Goal: Task Accomplishment & Management: Manage account settings

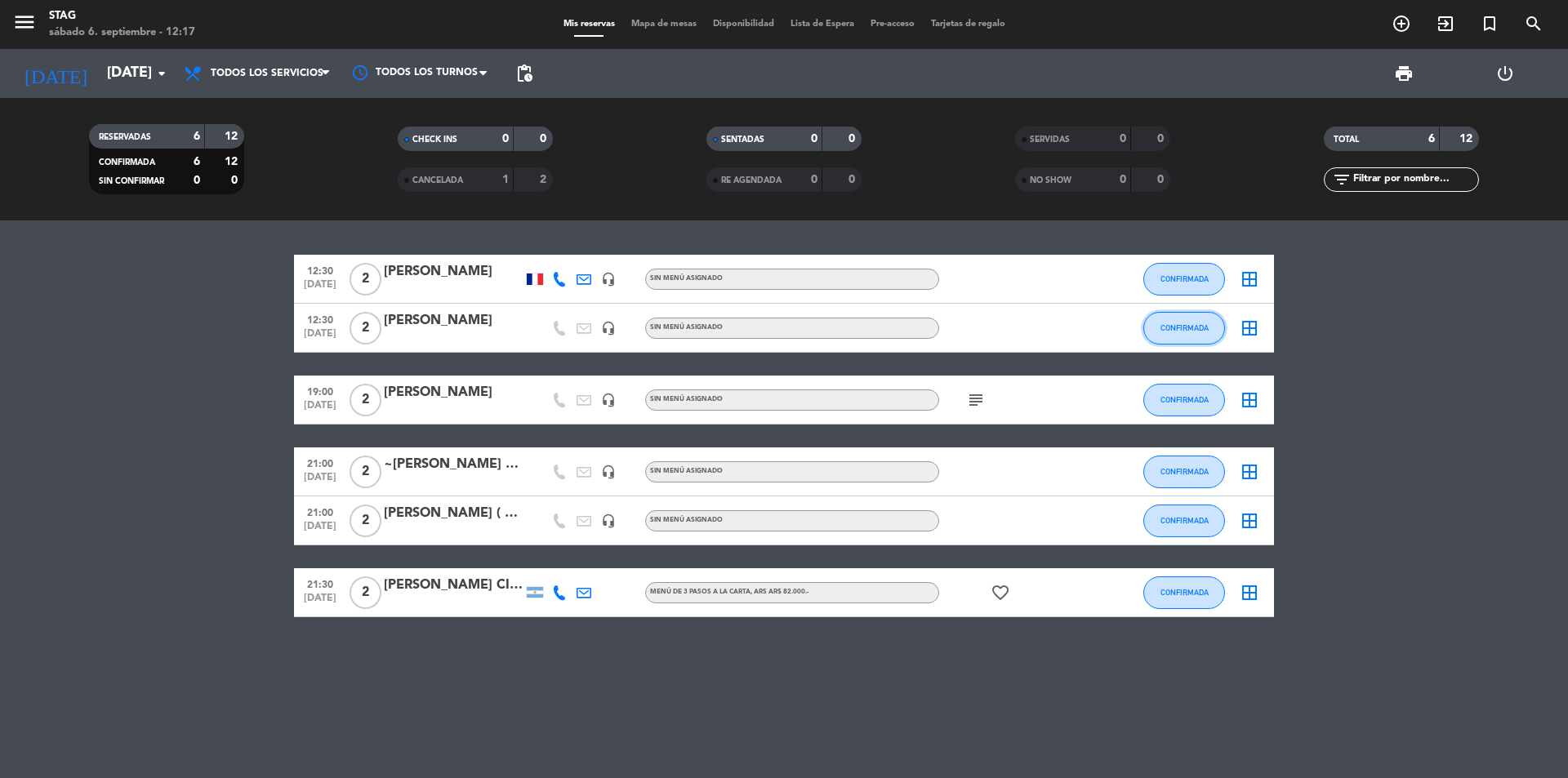
click at [1188, 333] on button "CONFIRMADA" at bounding box center [1184, 329] width 81 height 33
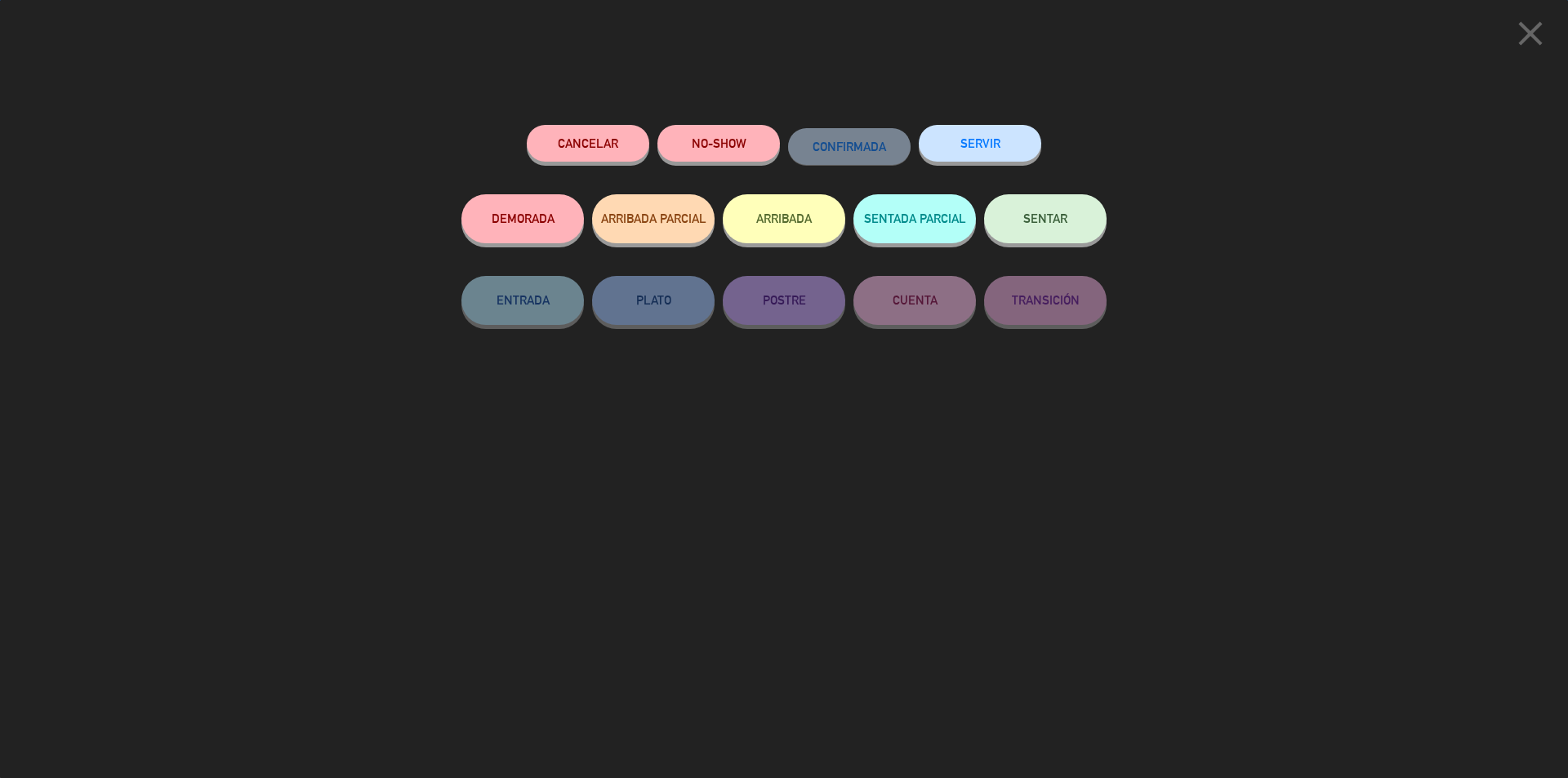
click at [1070, 214] on button "SENTAR" at bounding box center [1045, 219] width 122 height 49
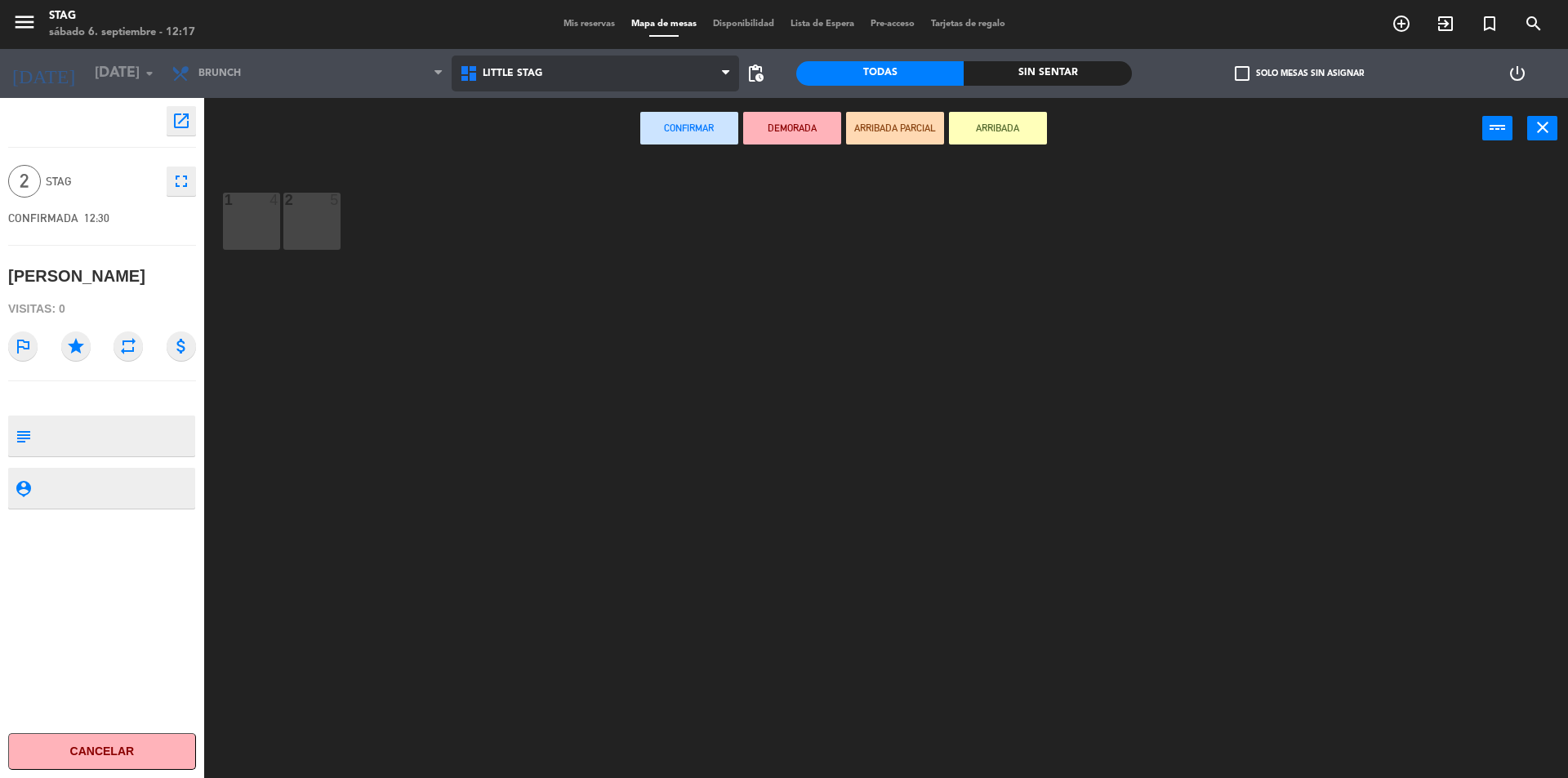
click at [513, 79] on span "Little Stag" at bounding box center [595, 74] width 288 height 36
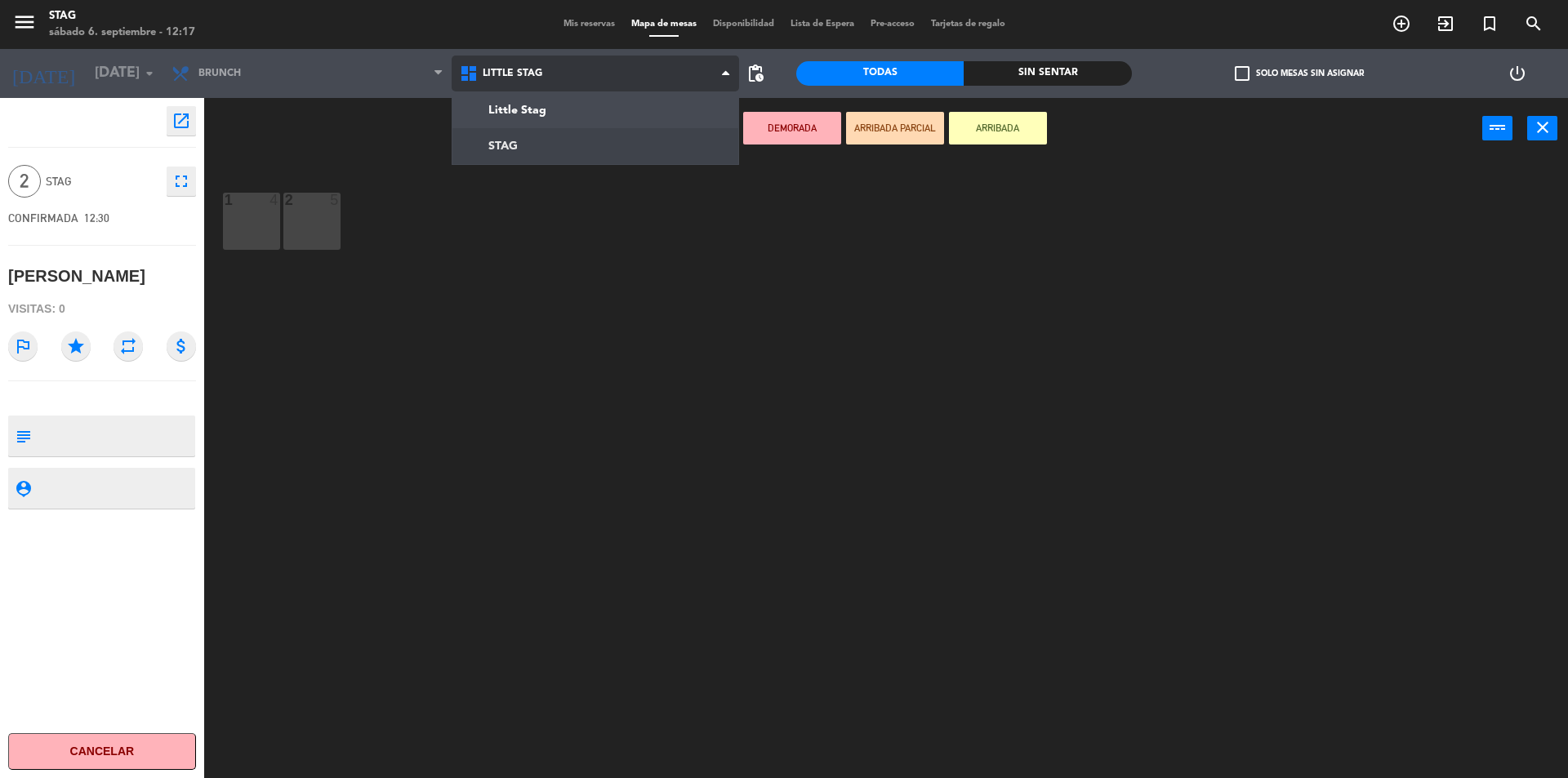
click at [511, 145] on ng-component "menu STAG [DATE] 6. septiembre - 12:17 Mis reservas Mapa de mesas Disponibilida…" at bounding box center [784, 391] width 1568 height 782
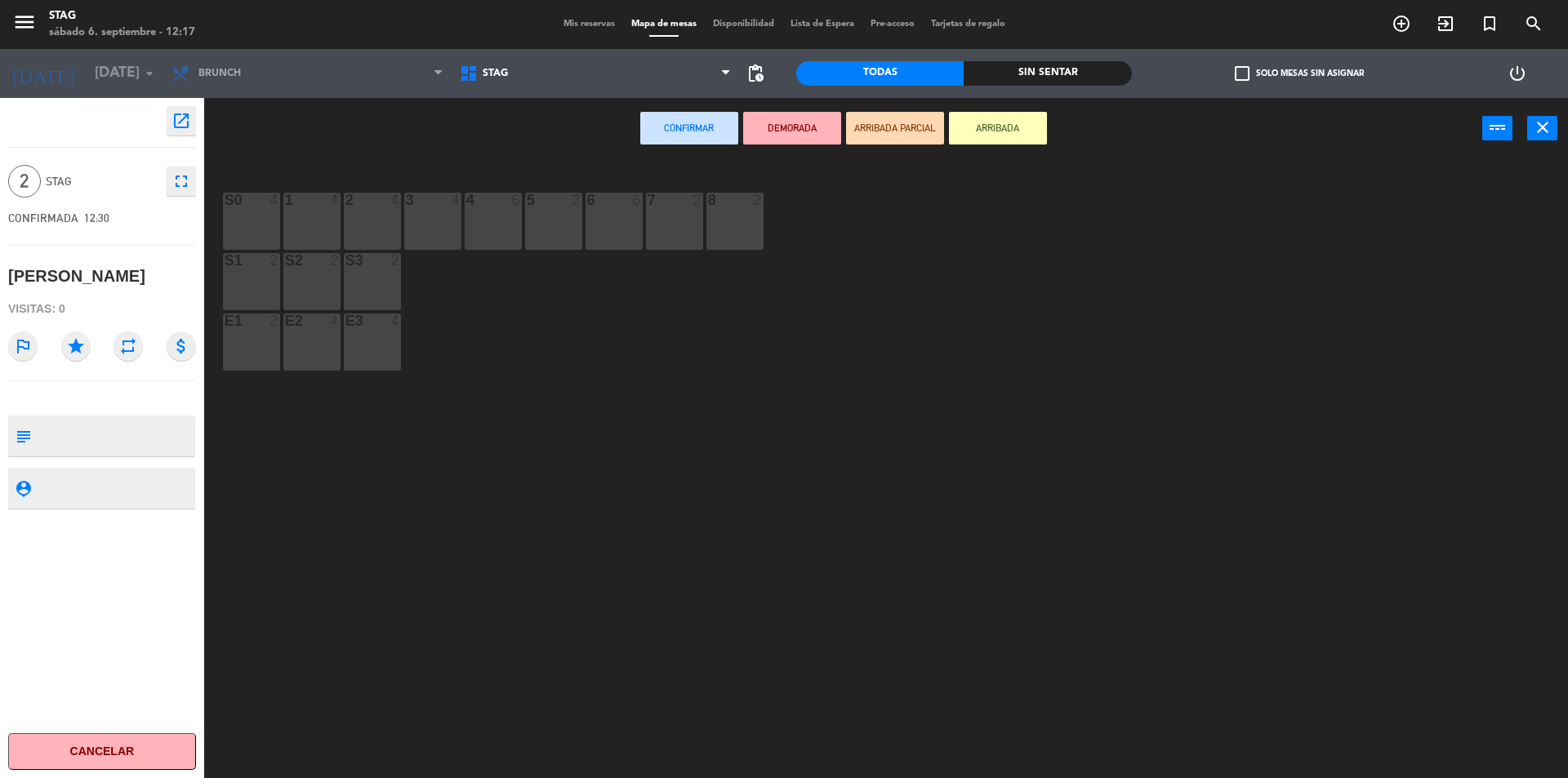
click at [250, 293] on div "S1 2" at bounding box center [251, 282] width 57 height 58
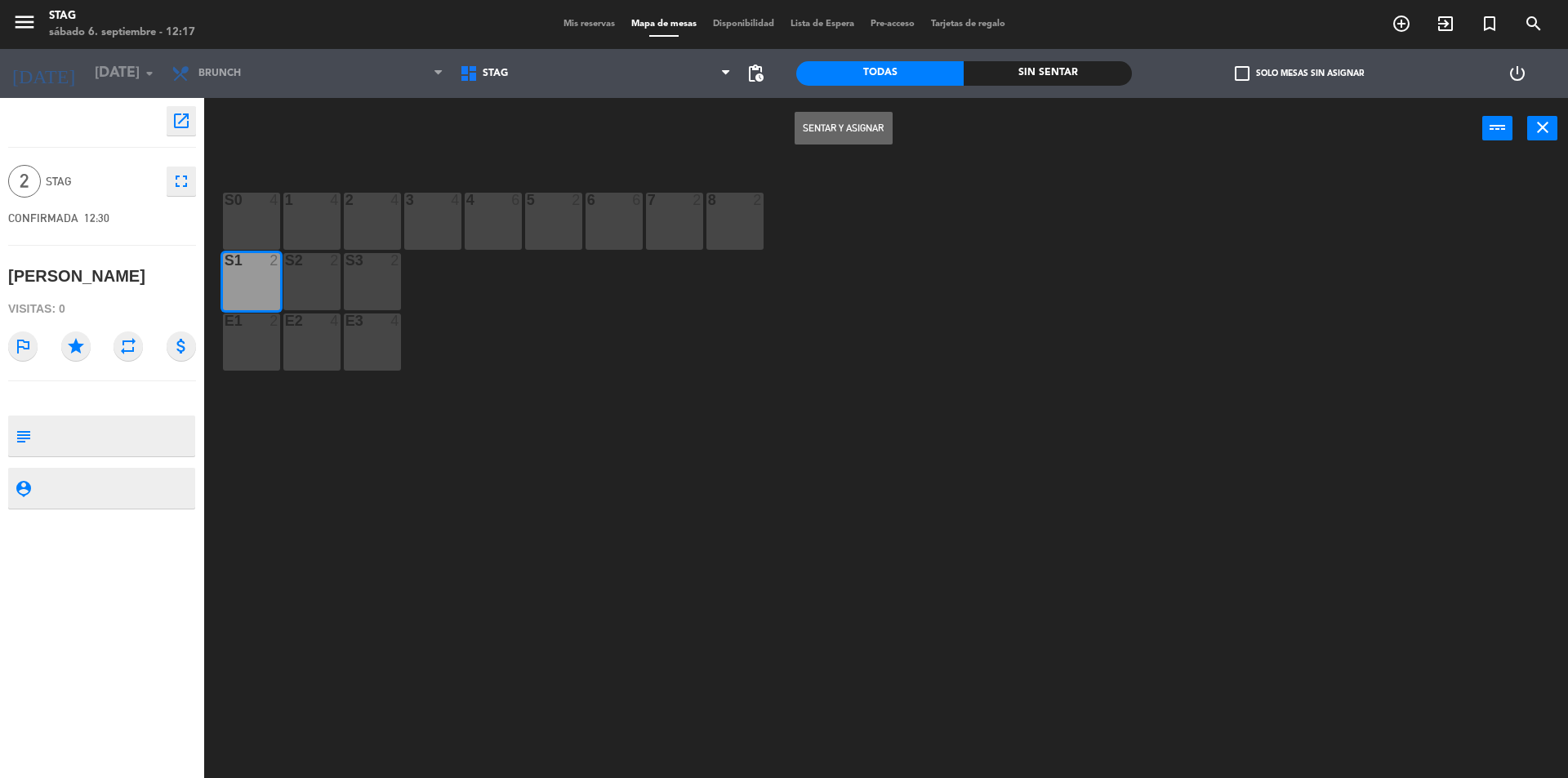
click at [845, 129] on button "Sentar y Asignar" at bounding box center [843, 128] width 98 height 33
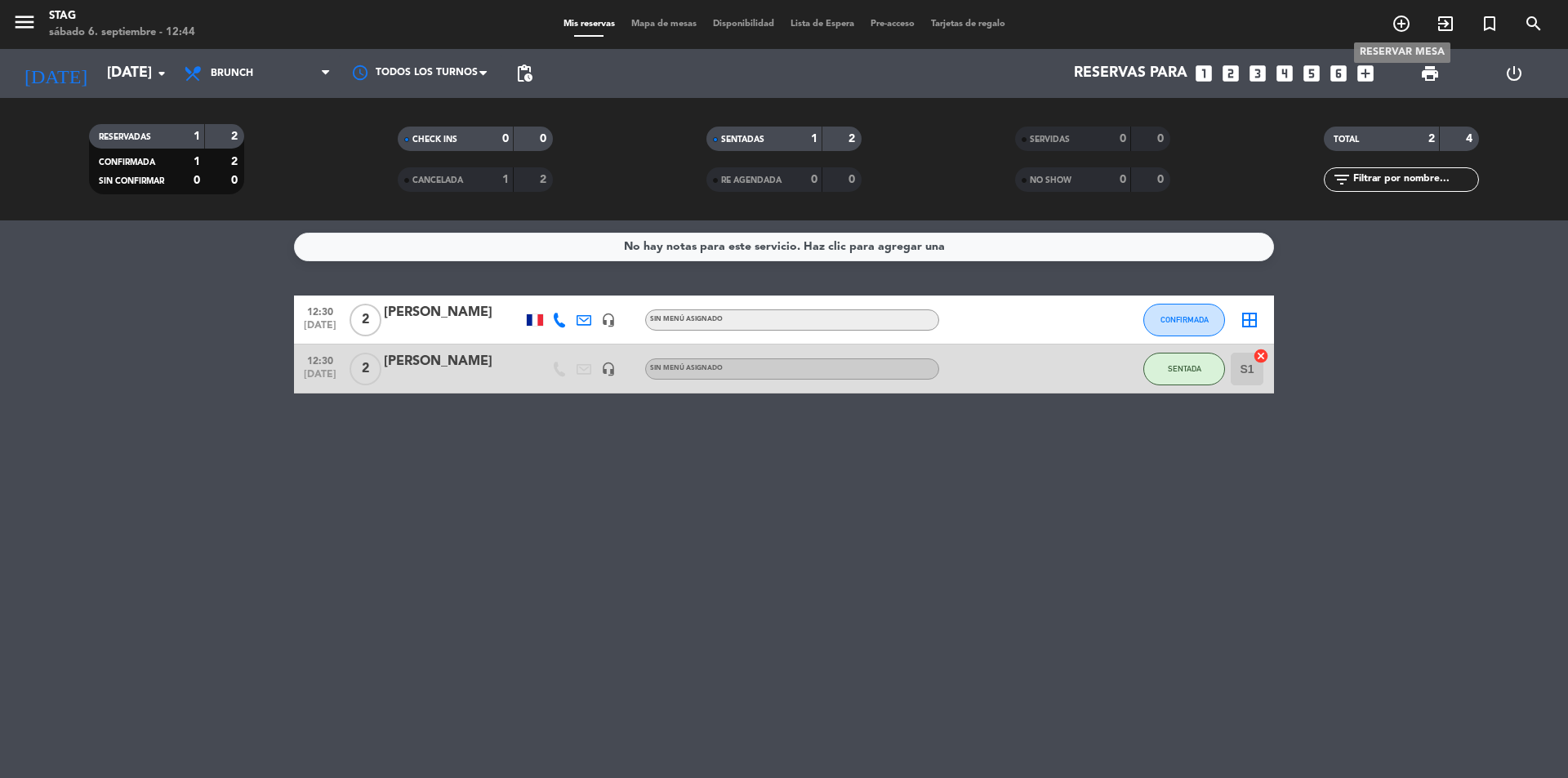
click at [1398, 26] on icon "add_circle_outline" at bounding box center [1401, 24] width 20 height 20
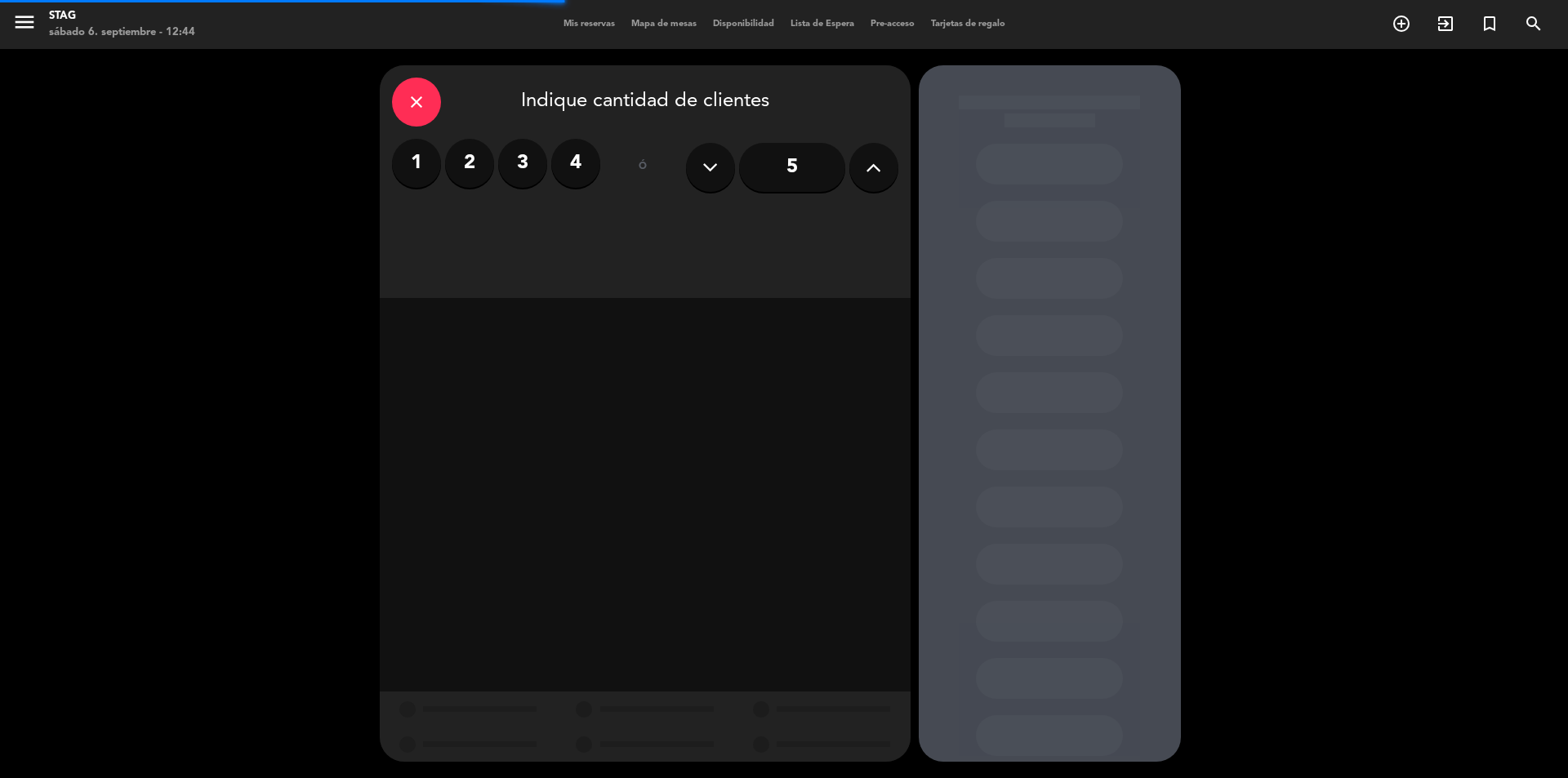
click at [477, 153] on label "2" at bounding box center [470, 163] width 49 height 49
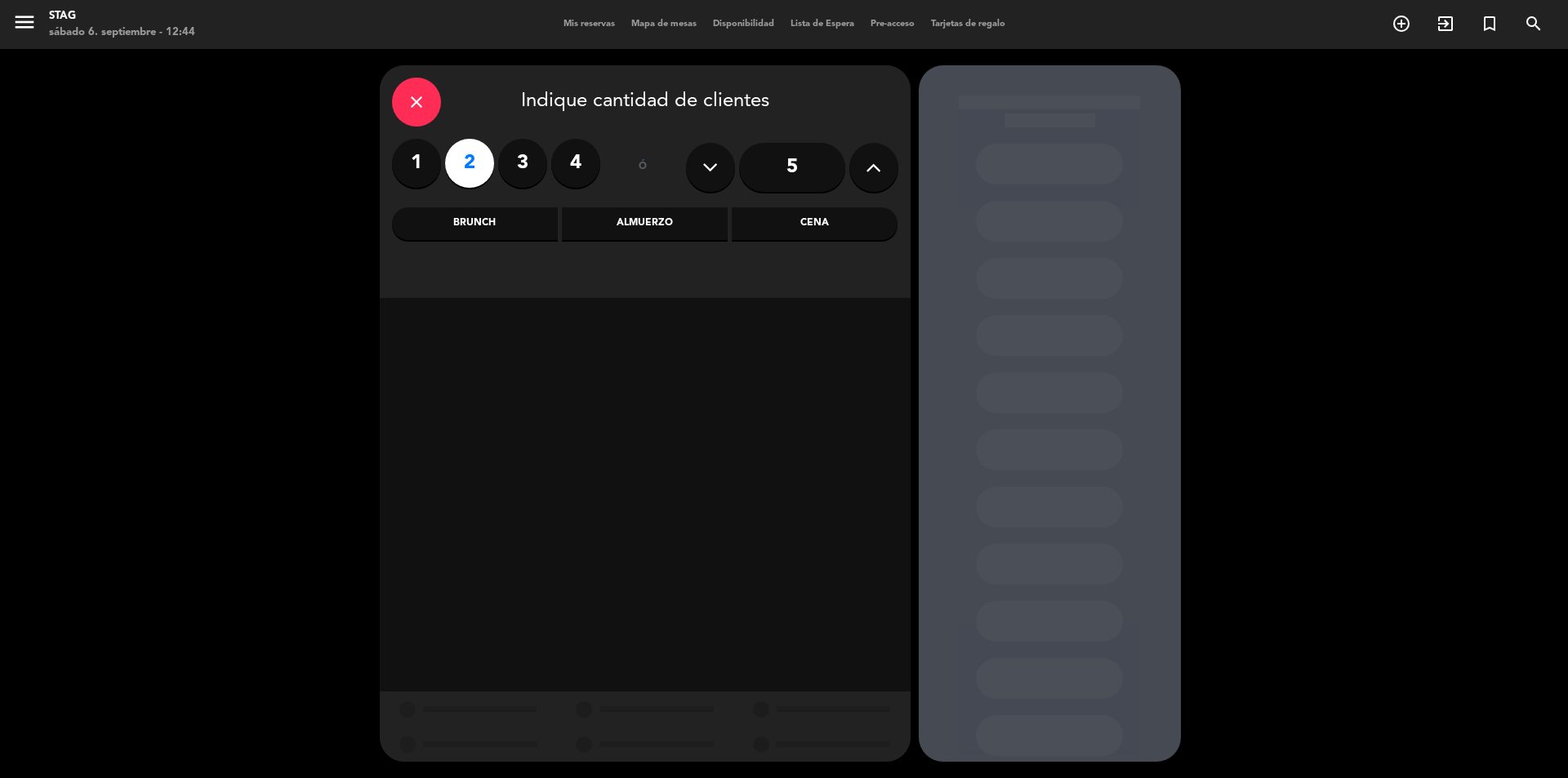
click at [480, 223] on div "Brunch" at bounding box center [475, 223] width 166 height 33
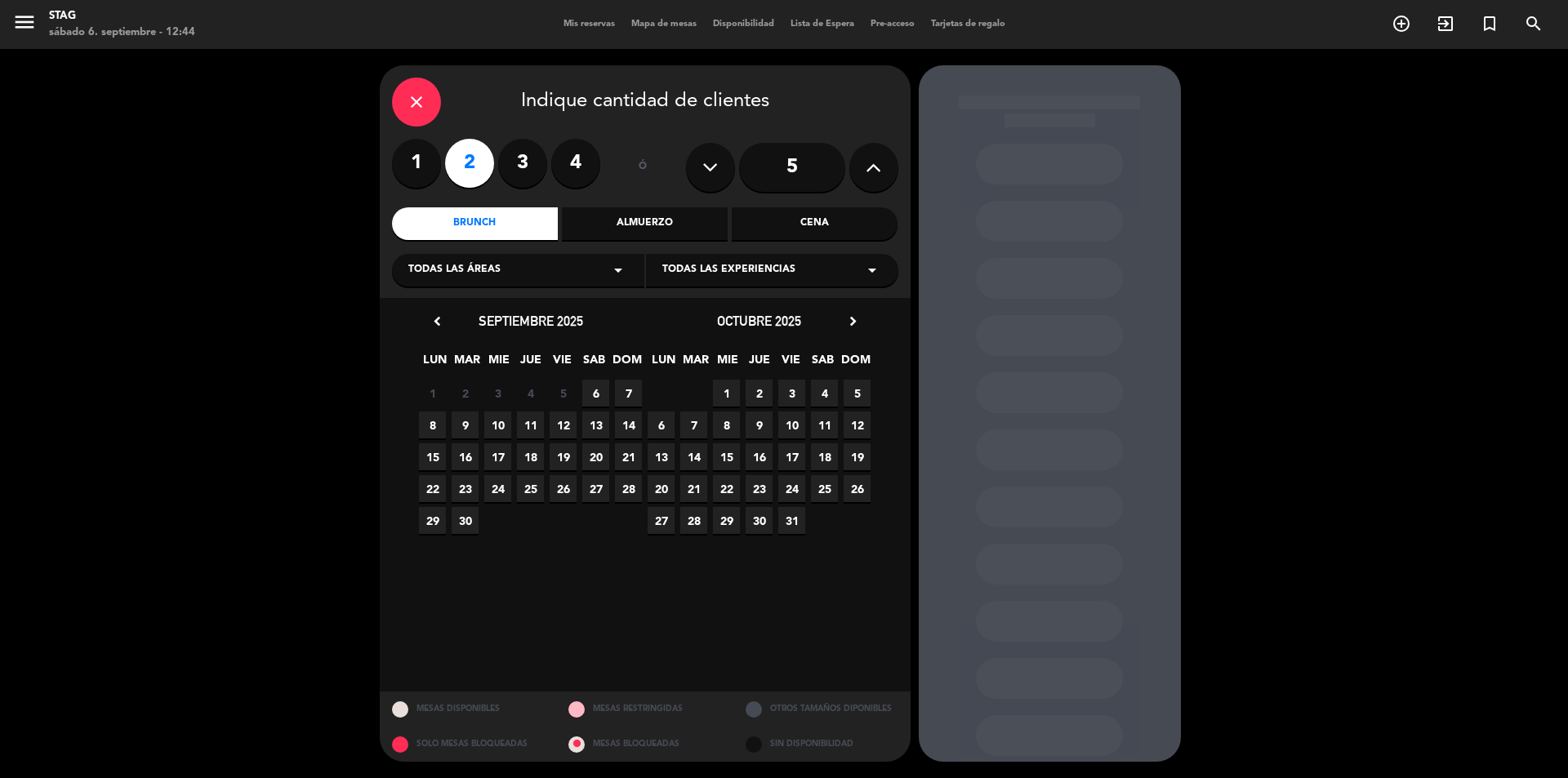
click at [596, 388] on span "6" at bounding box center [595, 393] width 27 height 27
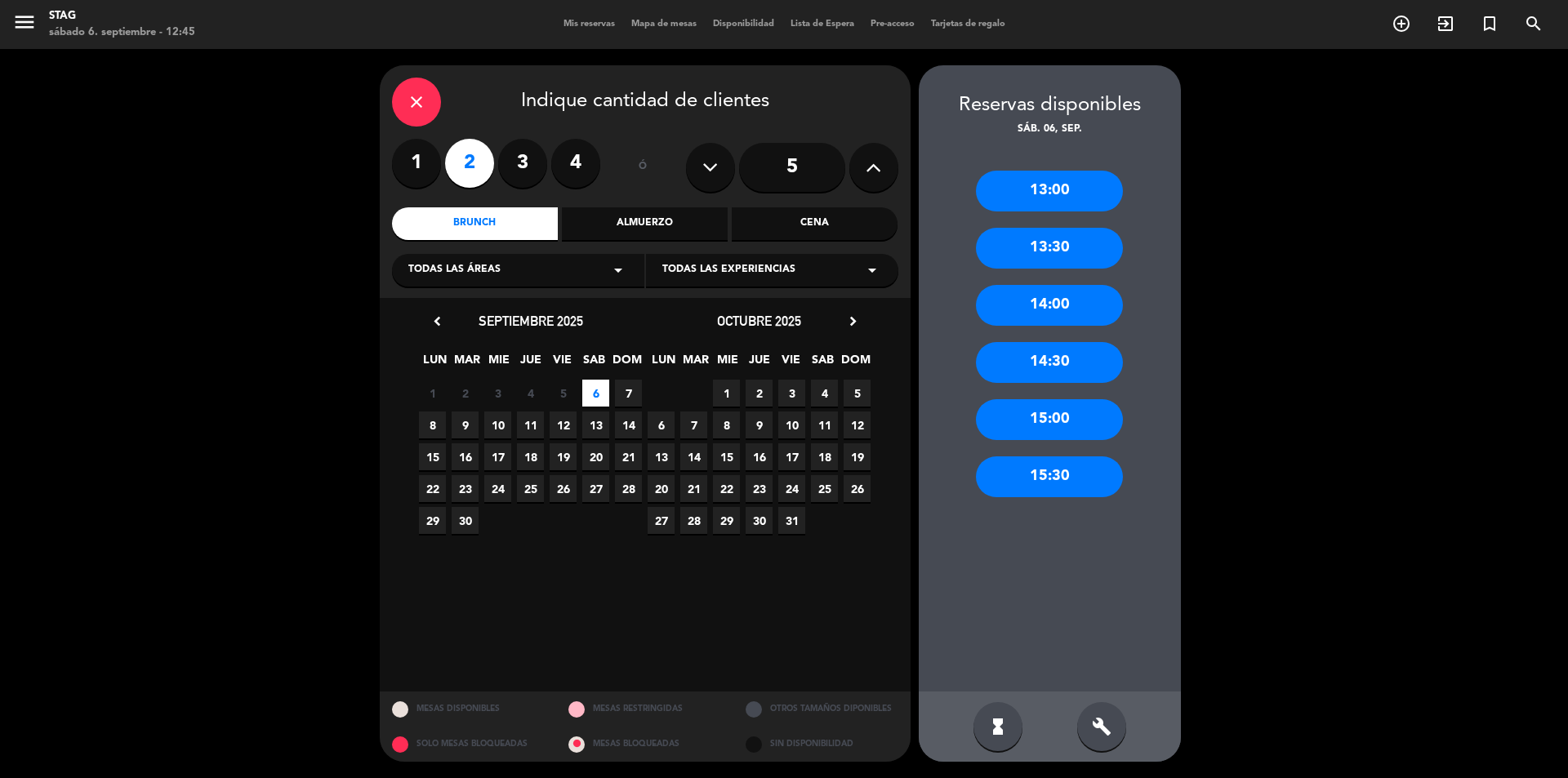
click at [1051, 191] on div "13:00" at bounding box center [1049, 191] width 147 height 41
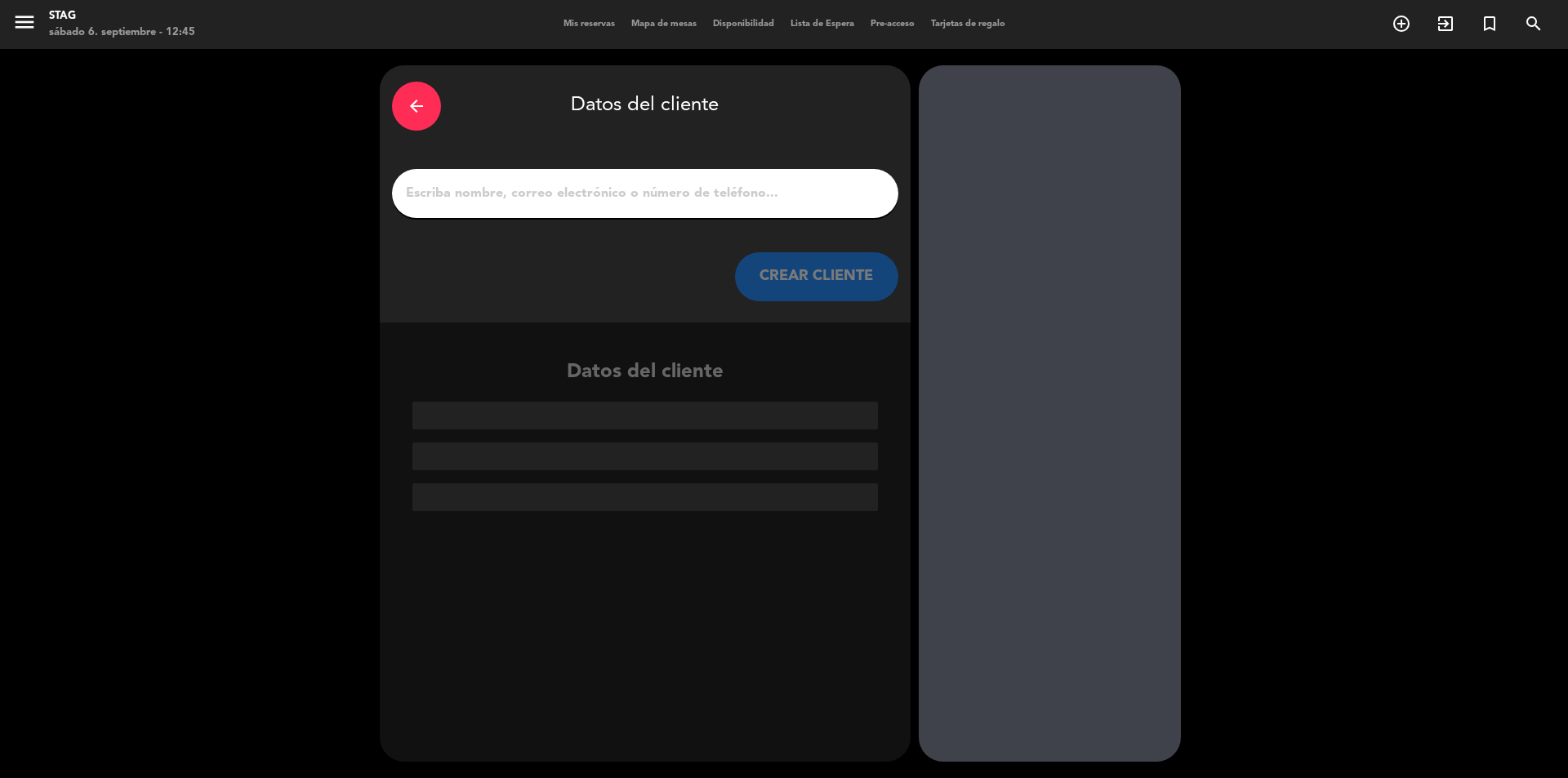
click at [496, 191] on input "1" at bounding box center [645, 194] width 482 height 23
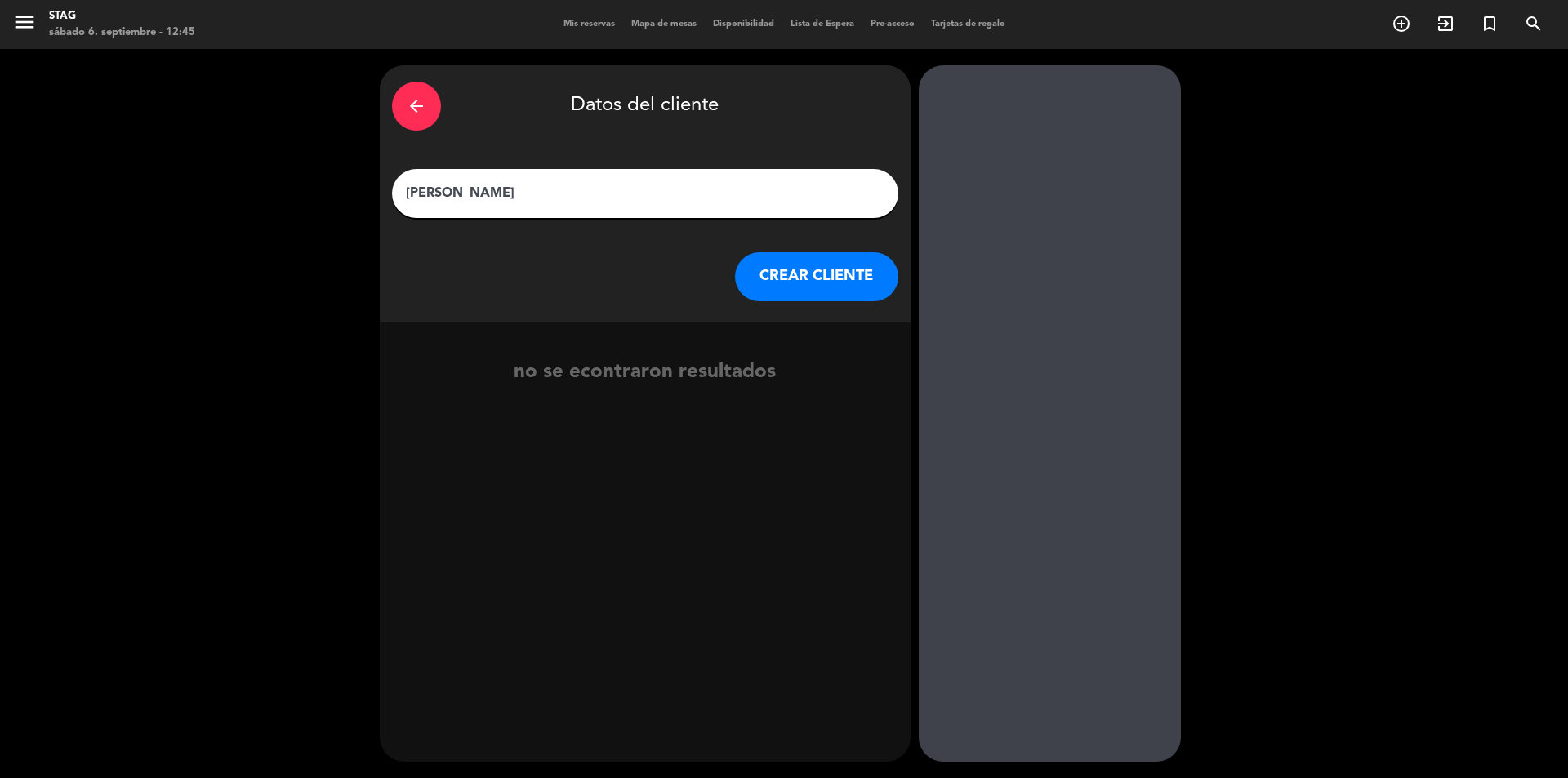
type input "[PERSON_NAME]"
click at [824, 283] on button "CREAR CLIENTE" at bounding box center [816, 277] width 163 height 49
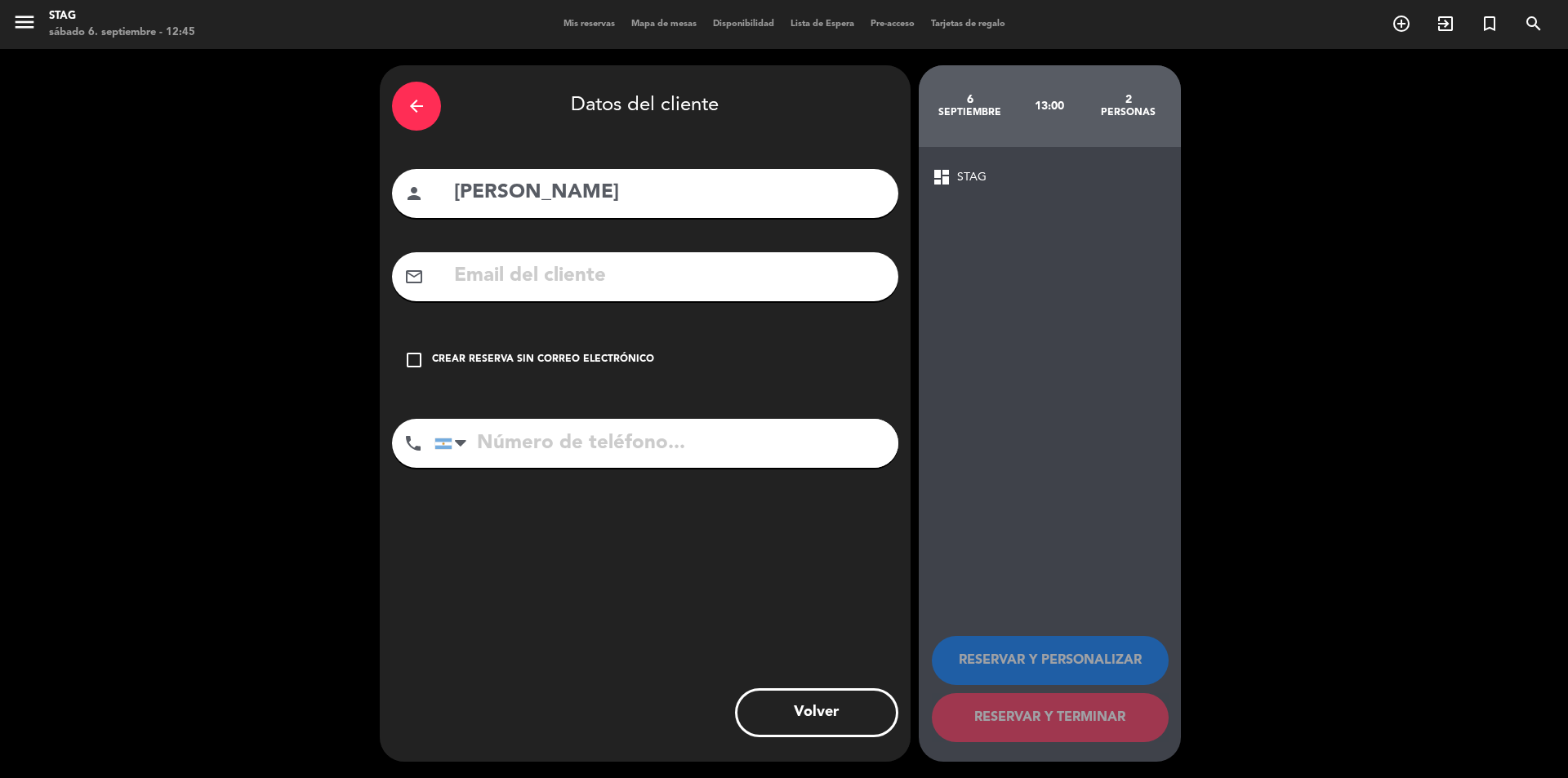
click at [418, 361] on icon "check_box_outline_blank" at bounding box center [414, 360] width 20 height 20
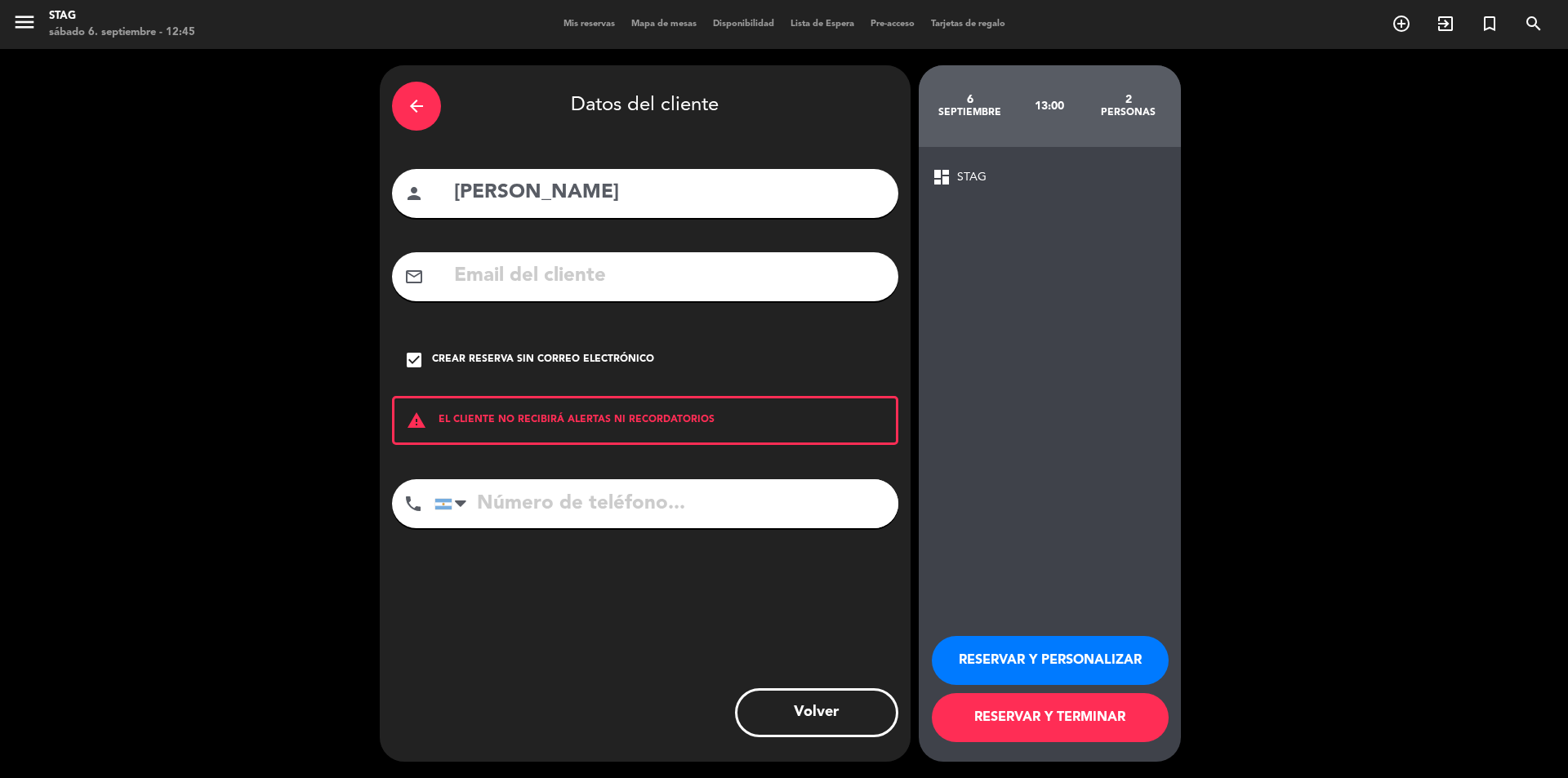
click at [1051, 718] on button "RESERVAR Y TERMINAR" at bounding box center [1050, 718] width 237 height 49
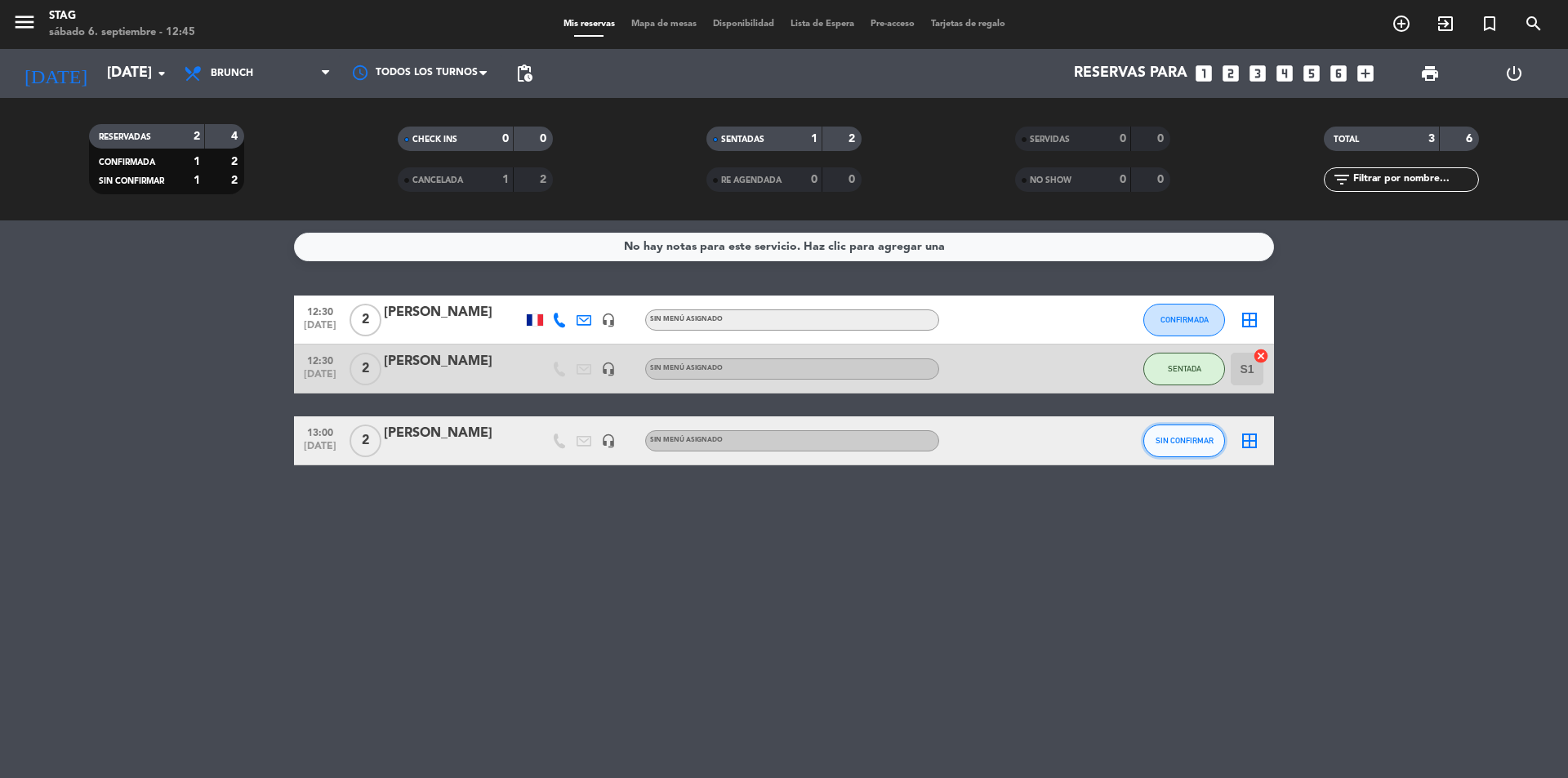
click at [1185, 443] on span "SIN CONFIRMAR" at bounding box center [1184, 440] width 58 height 9
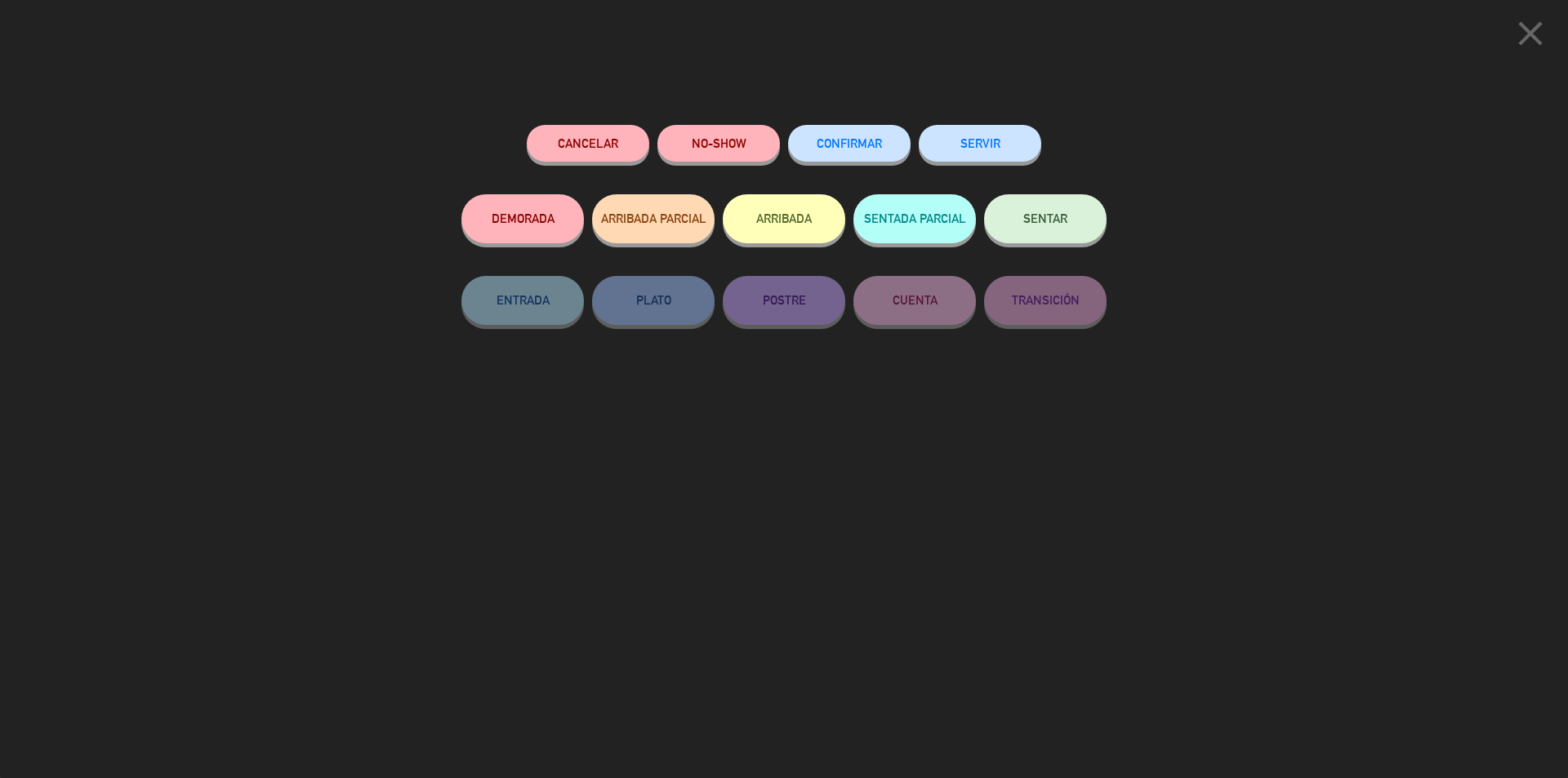
click at [1052, 228] on button "SENTAR" at bounding box center [1045, 219] width 122 height 49
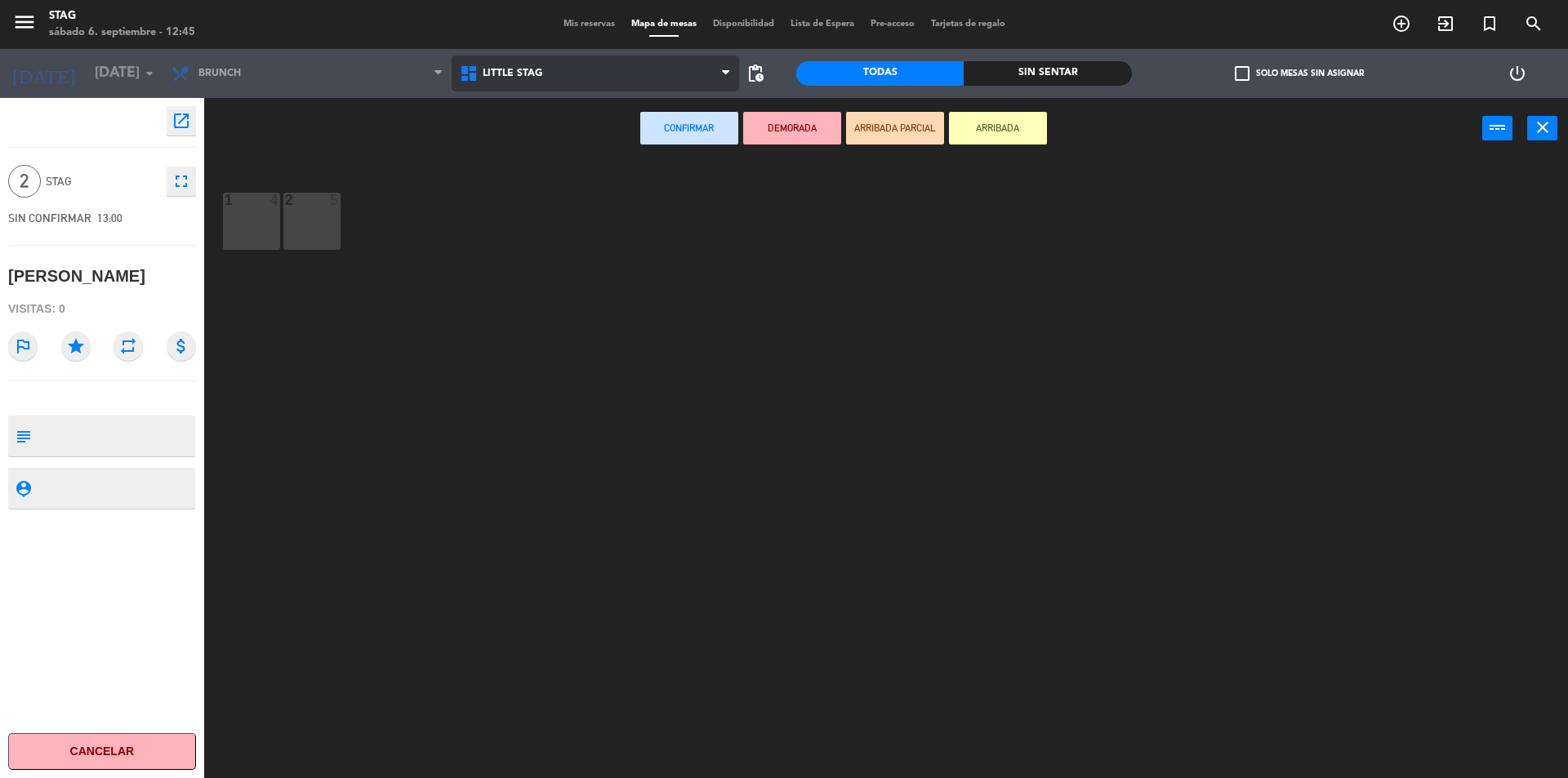
click at [488, 72] on span "Little Stag" at bounding box center [513, 74] width 60 height 12
click at [508, 143] on ng-component "menu STAG [DATE] 6. septiembre - 12:45 Mis reservas Mapa de mesas Disponibilida…" at bounding box center [784, 391] width 1568 height 782
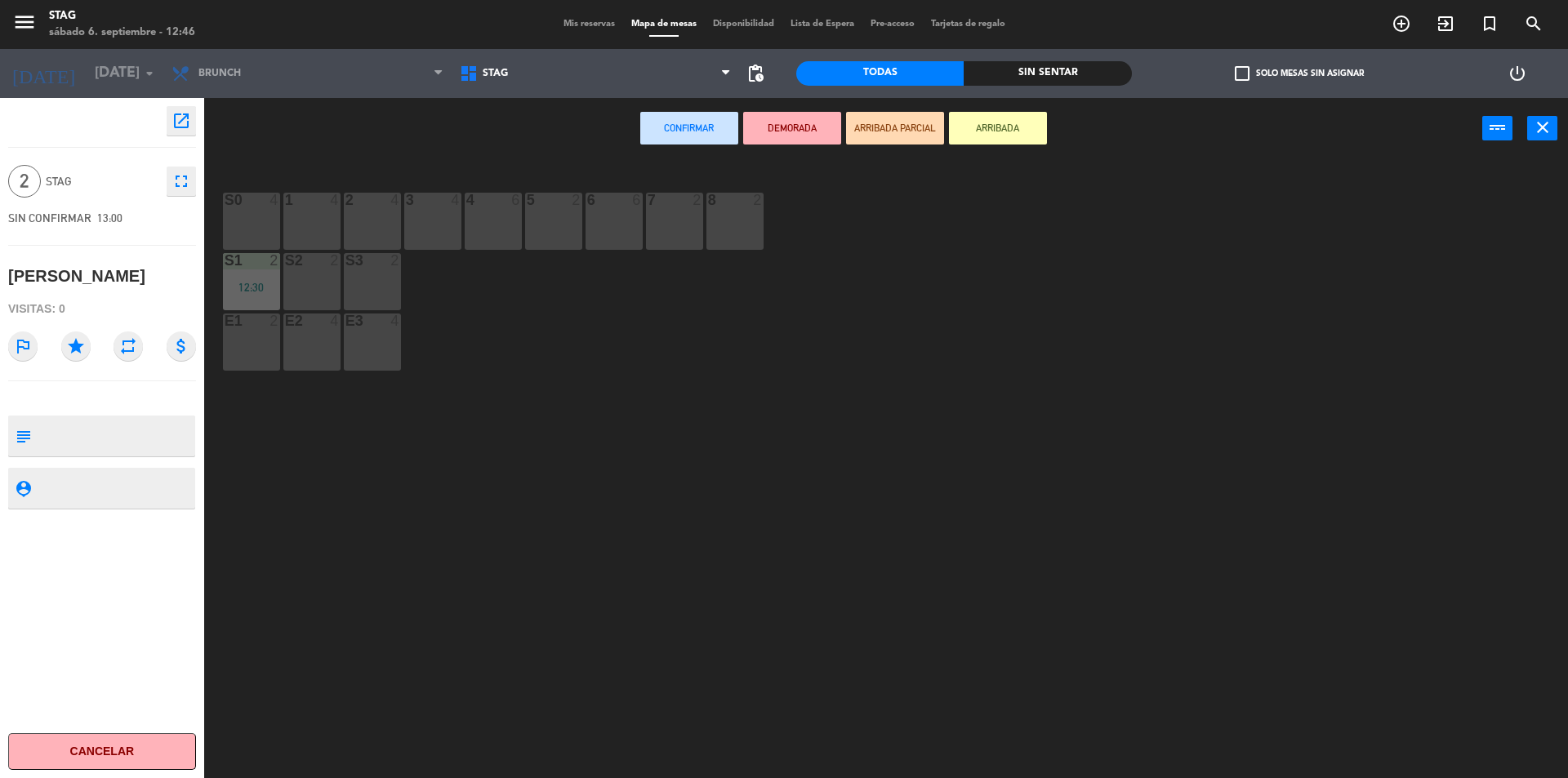
click at [421, 220] on div "3 4" at bounding box center [433, 222] width 57 height 58
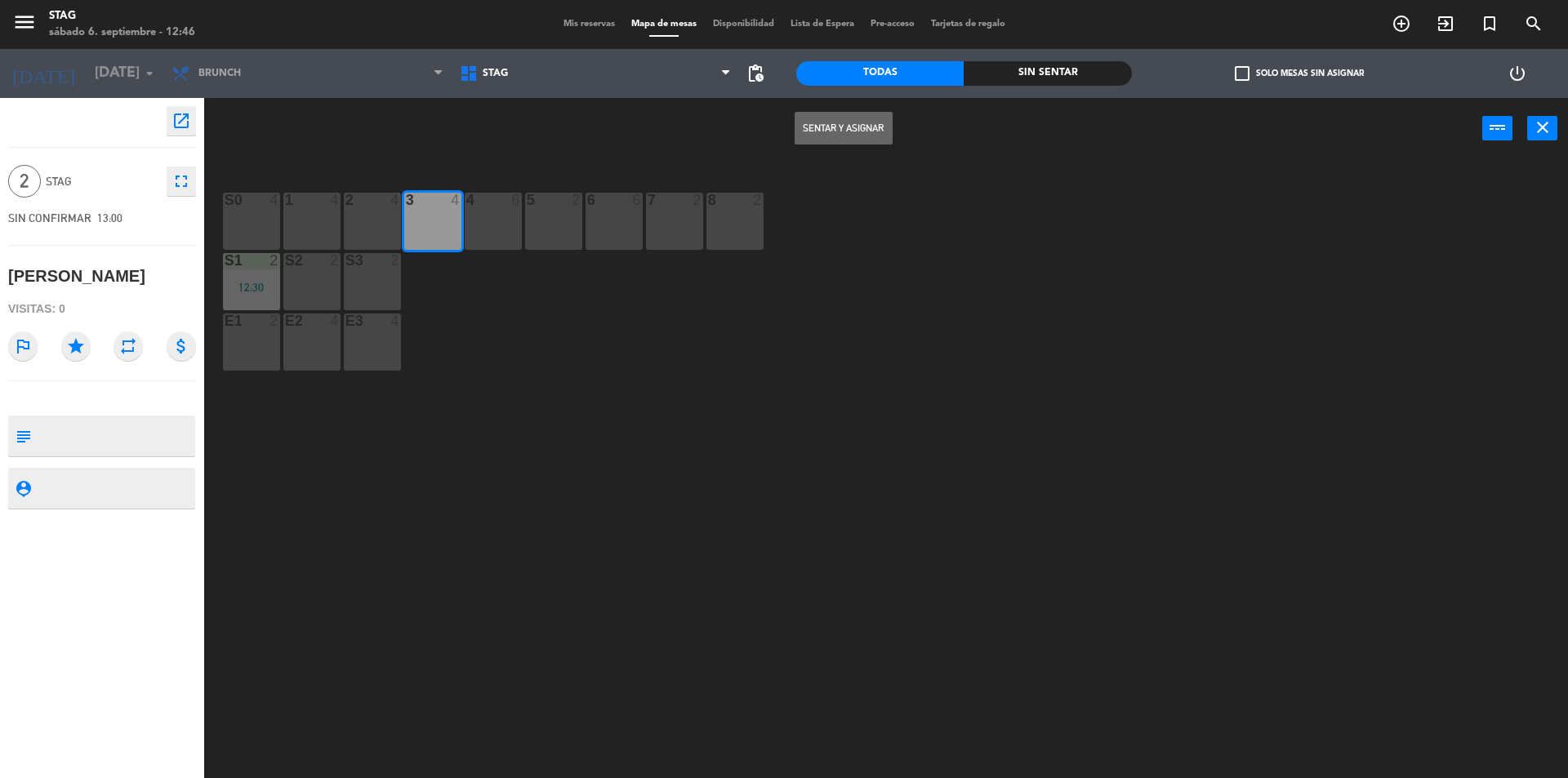
click at [421, 220] on div "3 4" at bounding box center [433, 222] width 57 height 58
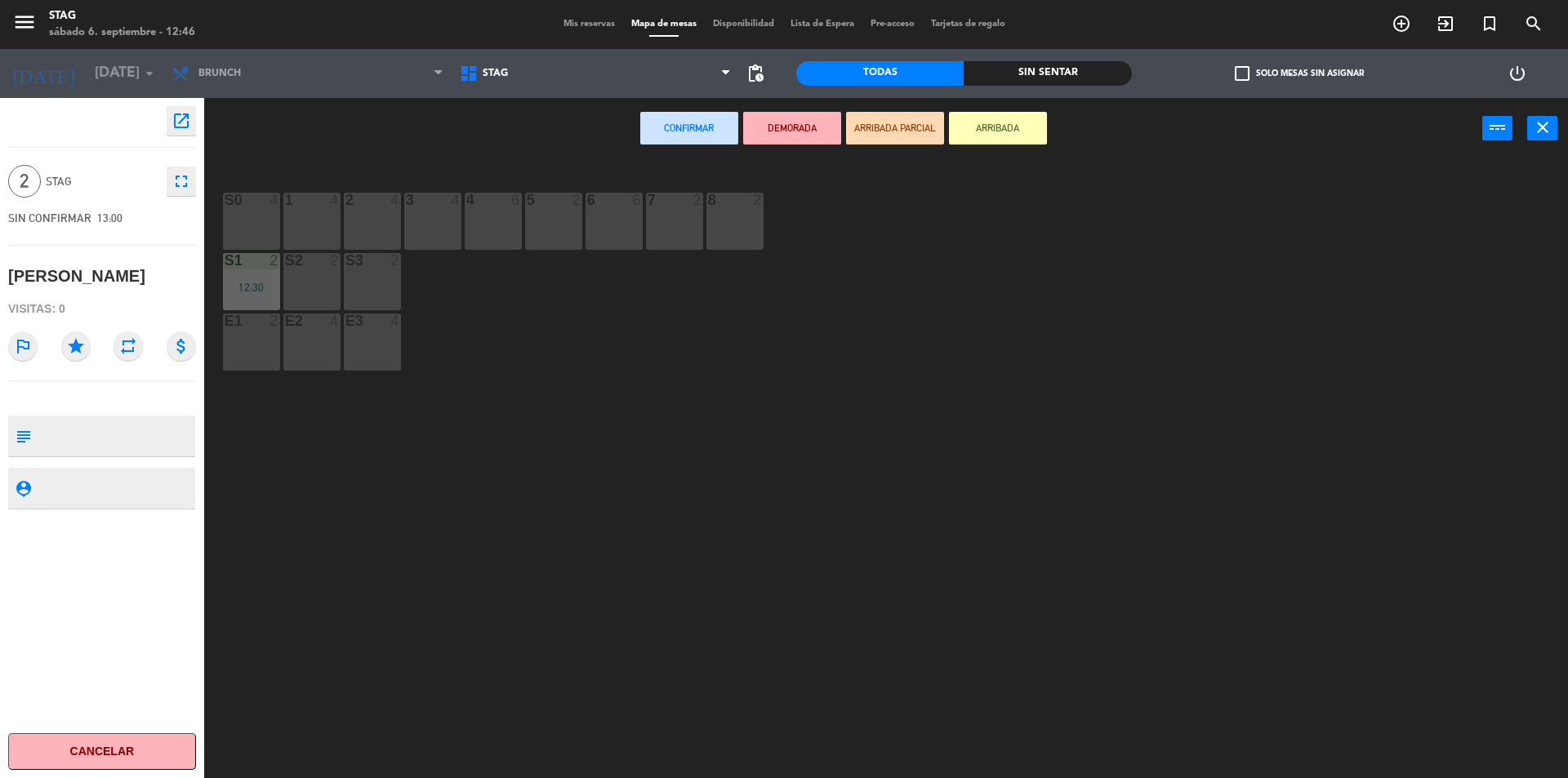
click at [438, 240] on div "3 4" at bounding box center [433, 222] width 57 height 58
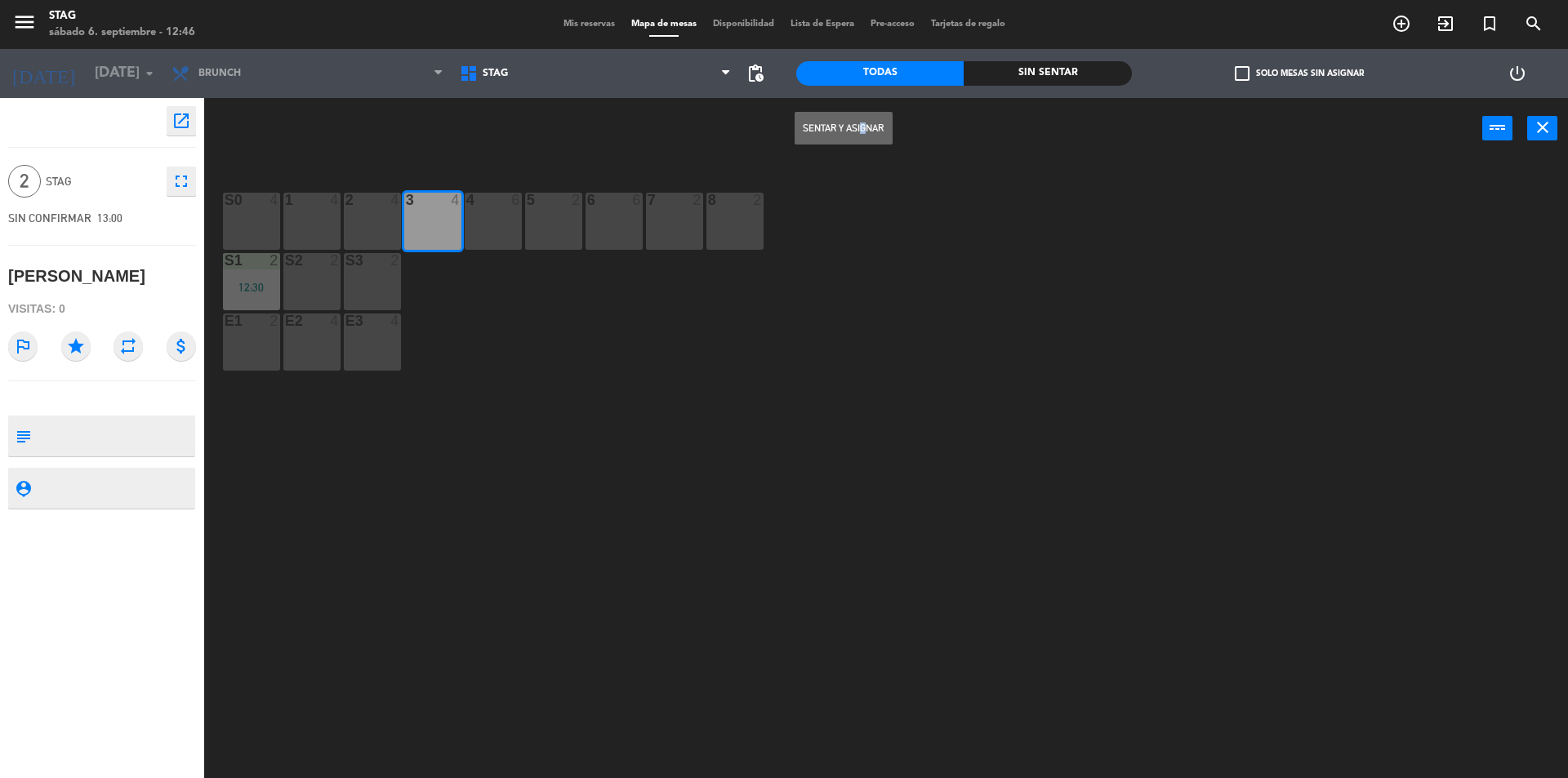
click at [858, 110] on div "Sentar y Asignar power_input close" at bounding box center [844, 129] width 1278 height 62
click at [845, 136] on button "Sentar y Asignar" at bounding box center [843, 128] width 98 height 33
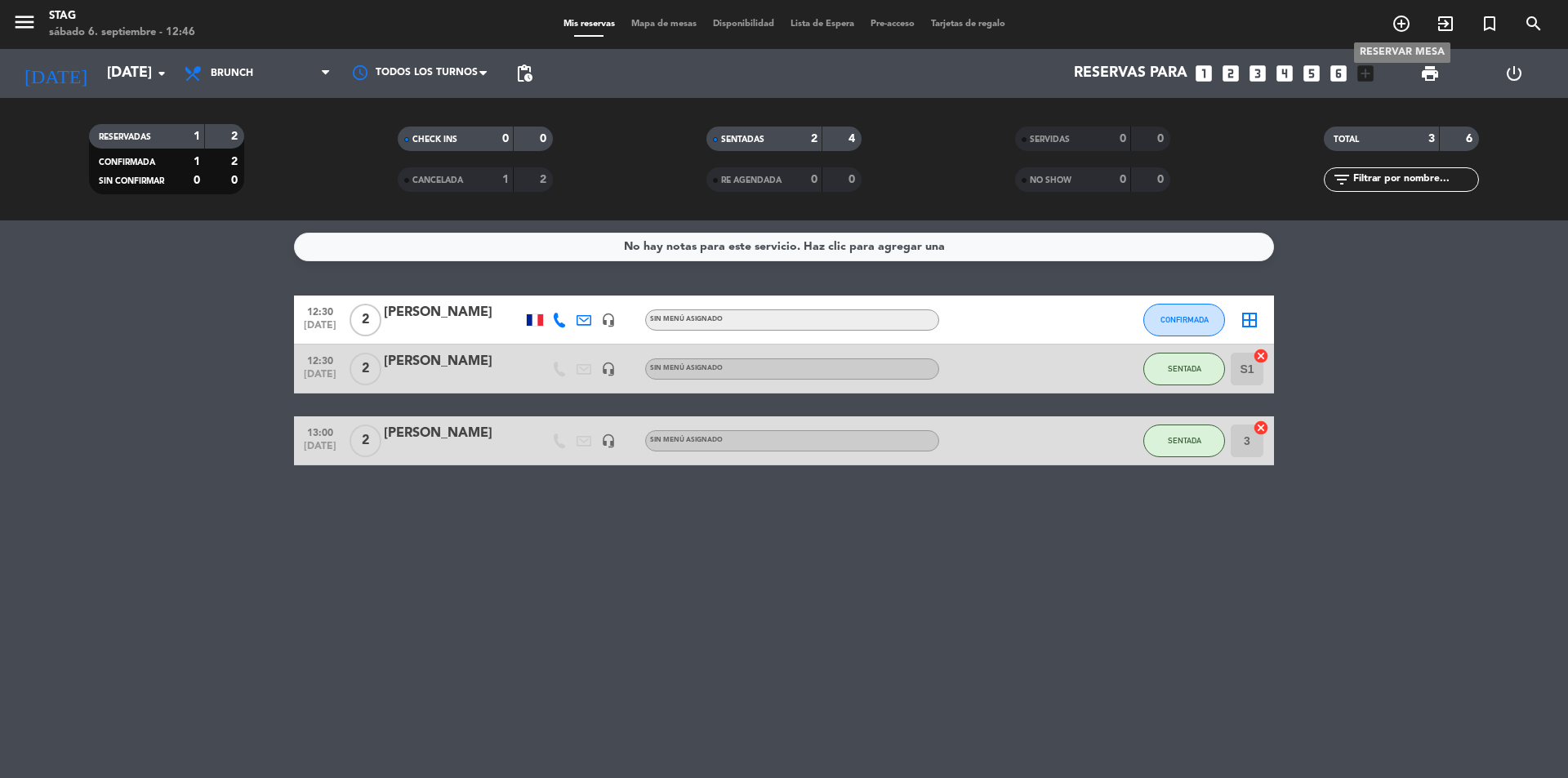
click at [1398, 22] on icon "add_circle_outline" at bounding box center [1401, 24] width 20 height 20
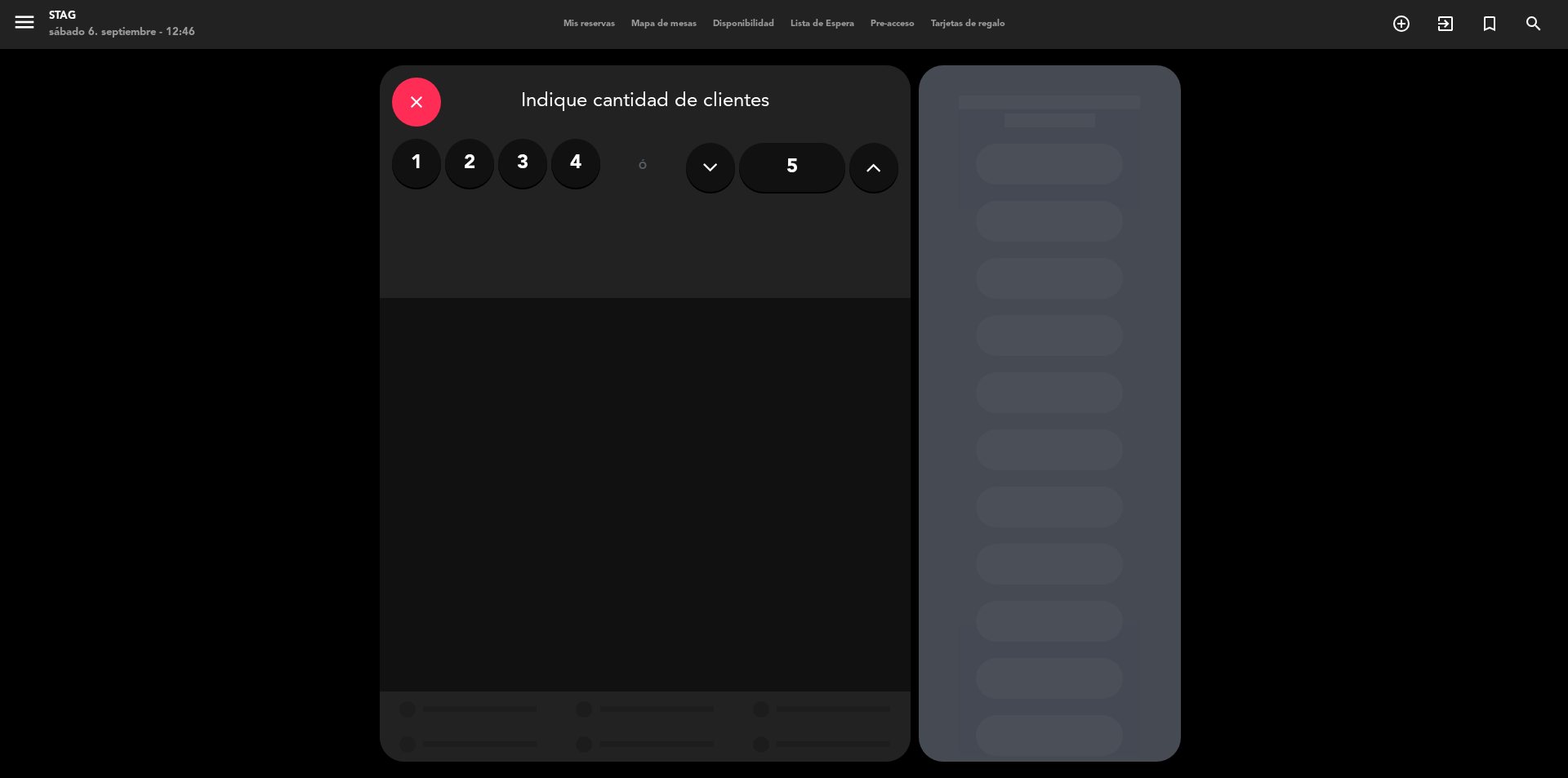
click at [476, 162] on label "2" at bounding box center [470, 163] width 49 height 49
click at [828, 224] on div "Cena" at bounding box center [815, 223] width 166 height 33
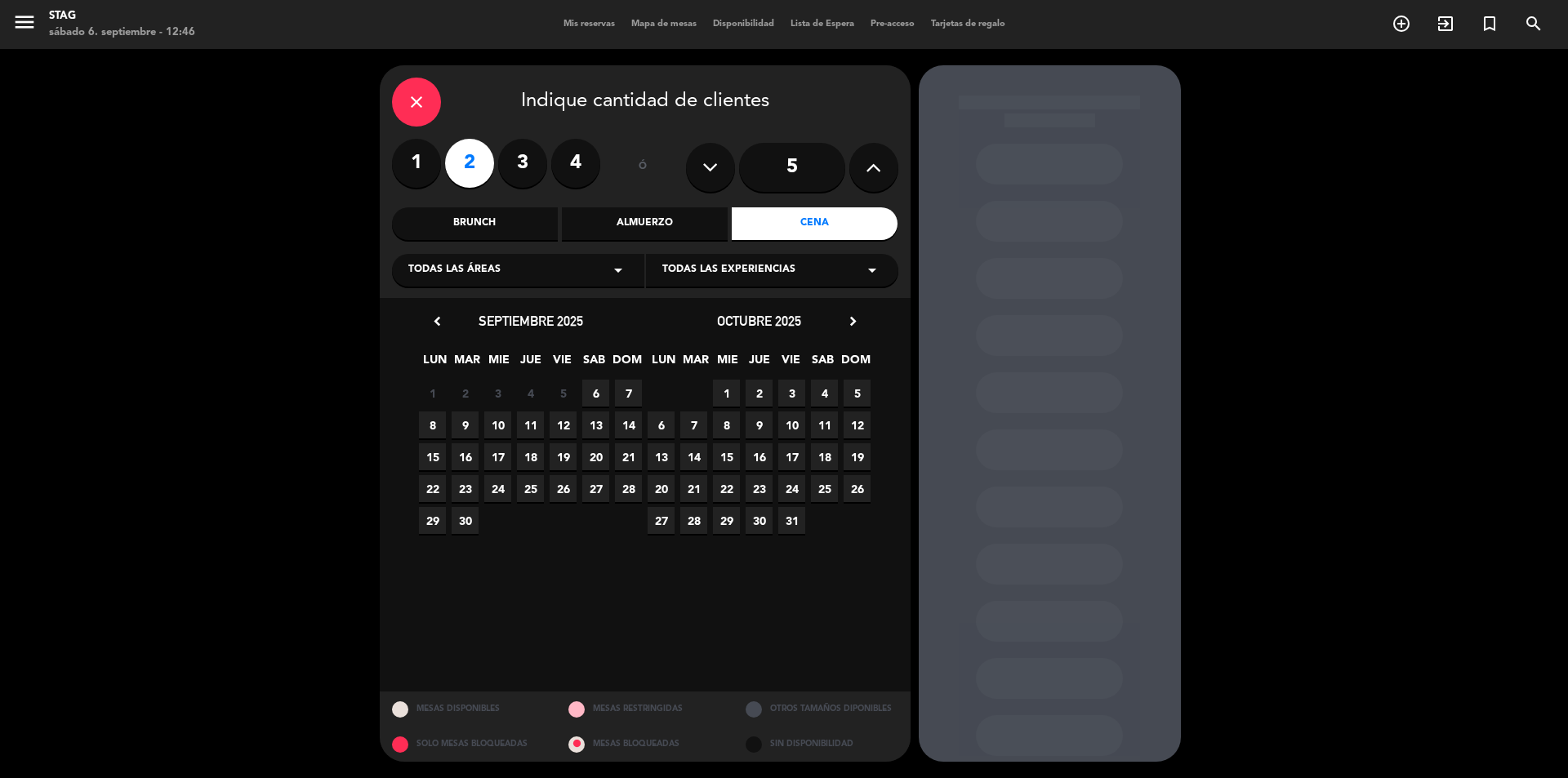
click at [592, 394] on span "6" at bounding box center [595, 393] width 27 height 27
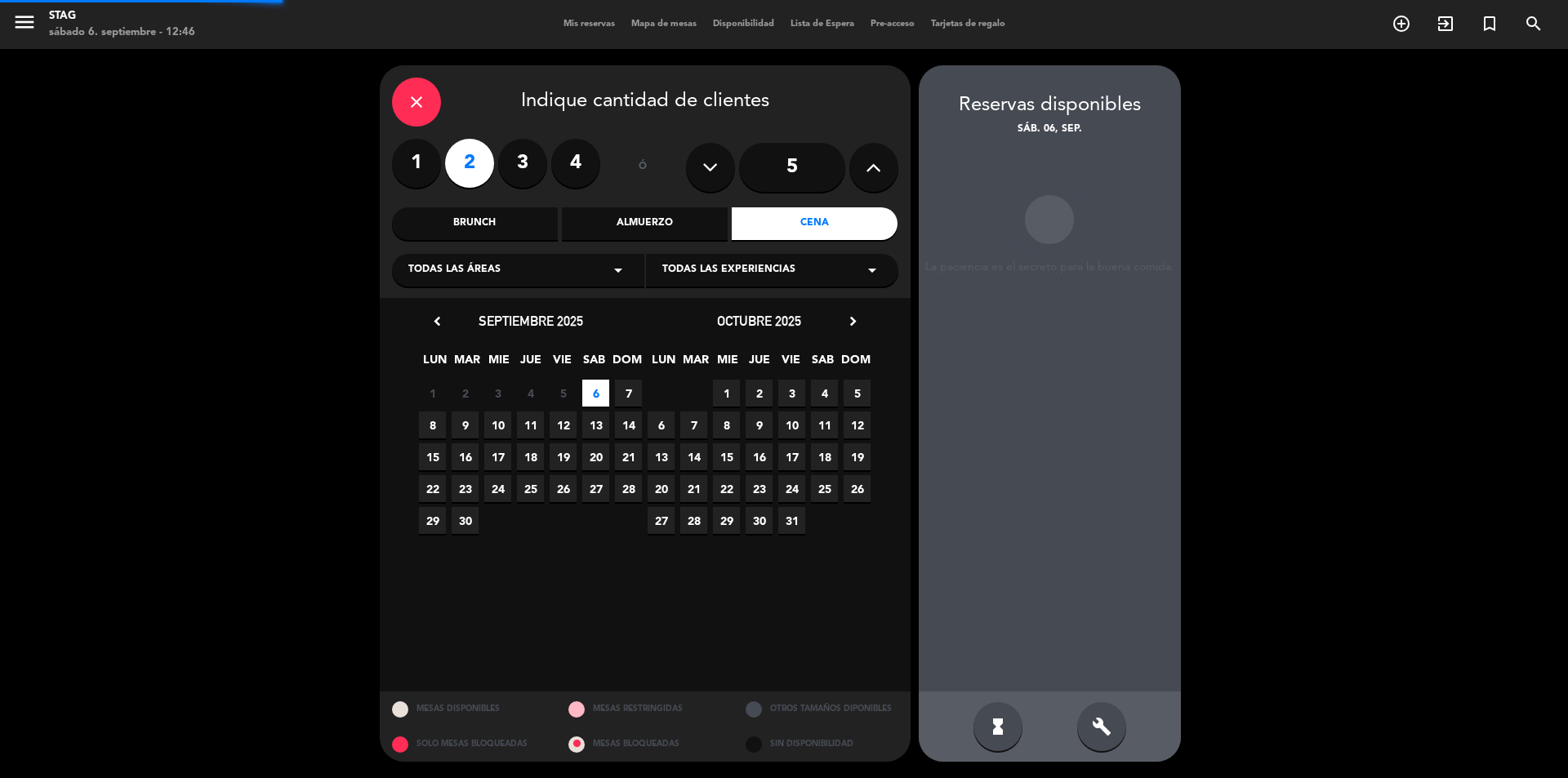
click at [592, 394] on span "6" at bounding box center [595, 393] width 27 height 27
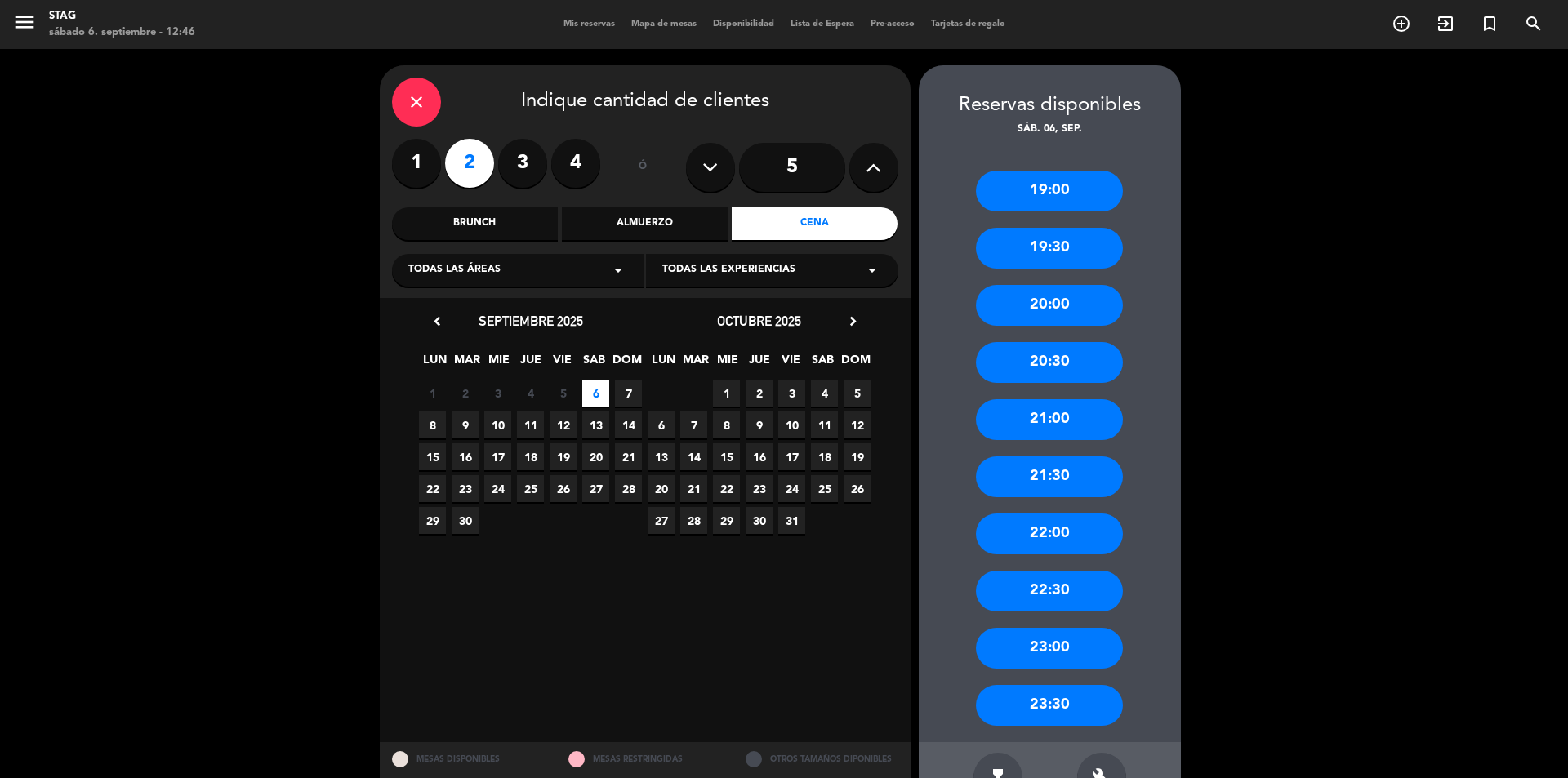
drag, startPoint x: 1043, startPoint y: 414, endPoint x: 1033, endPoint y: 417, distance: 10.4
click at [1042, 417] on div "21:00" at bounding box center [1049, 420] width 147 height 41
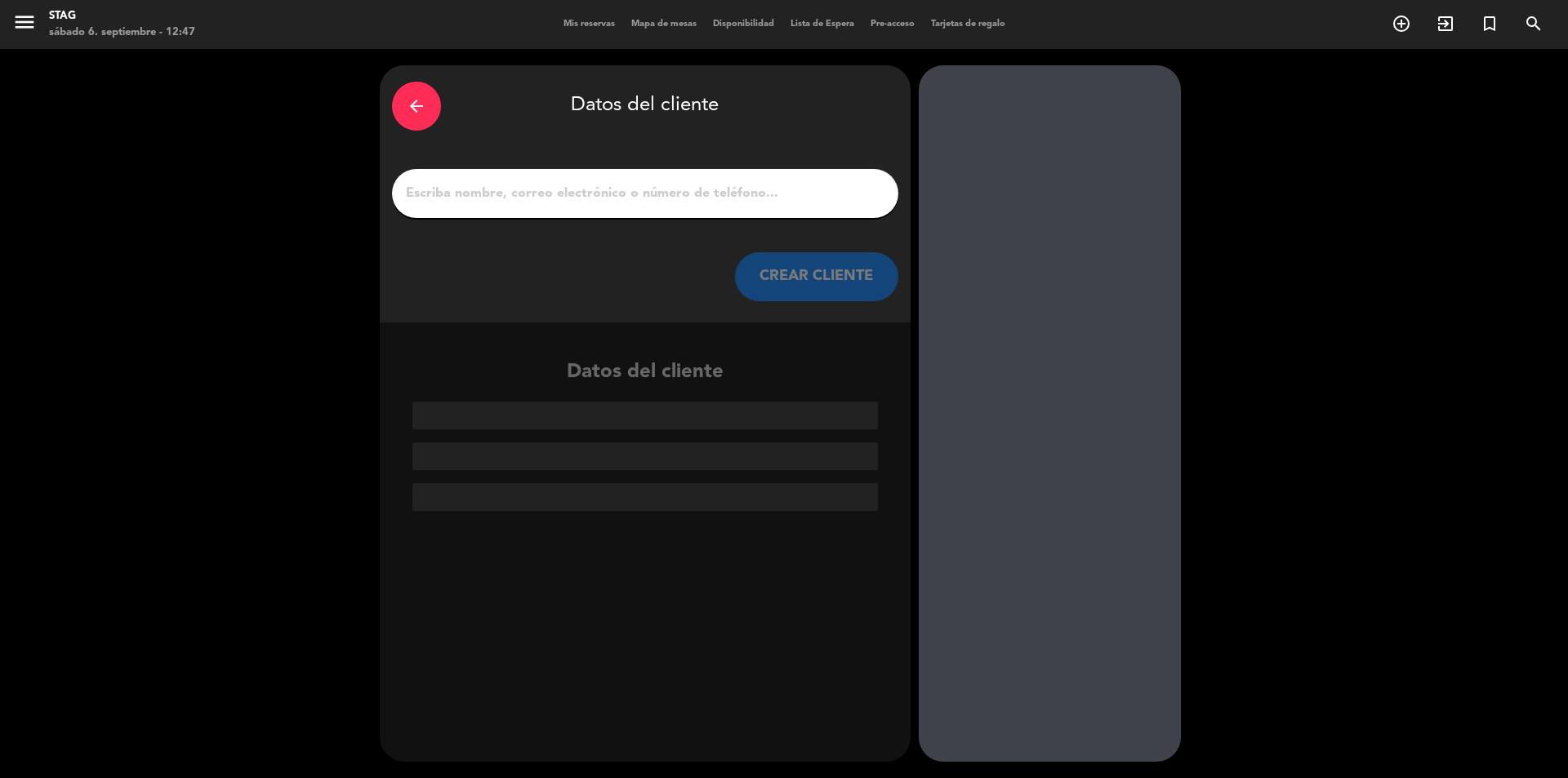
paste input "[PERSON_NAME] e [PERSON_NAME]"
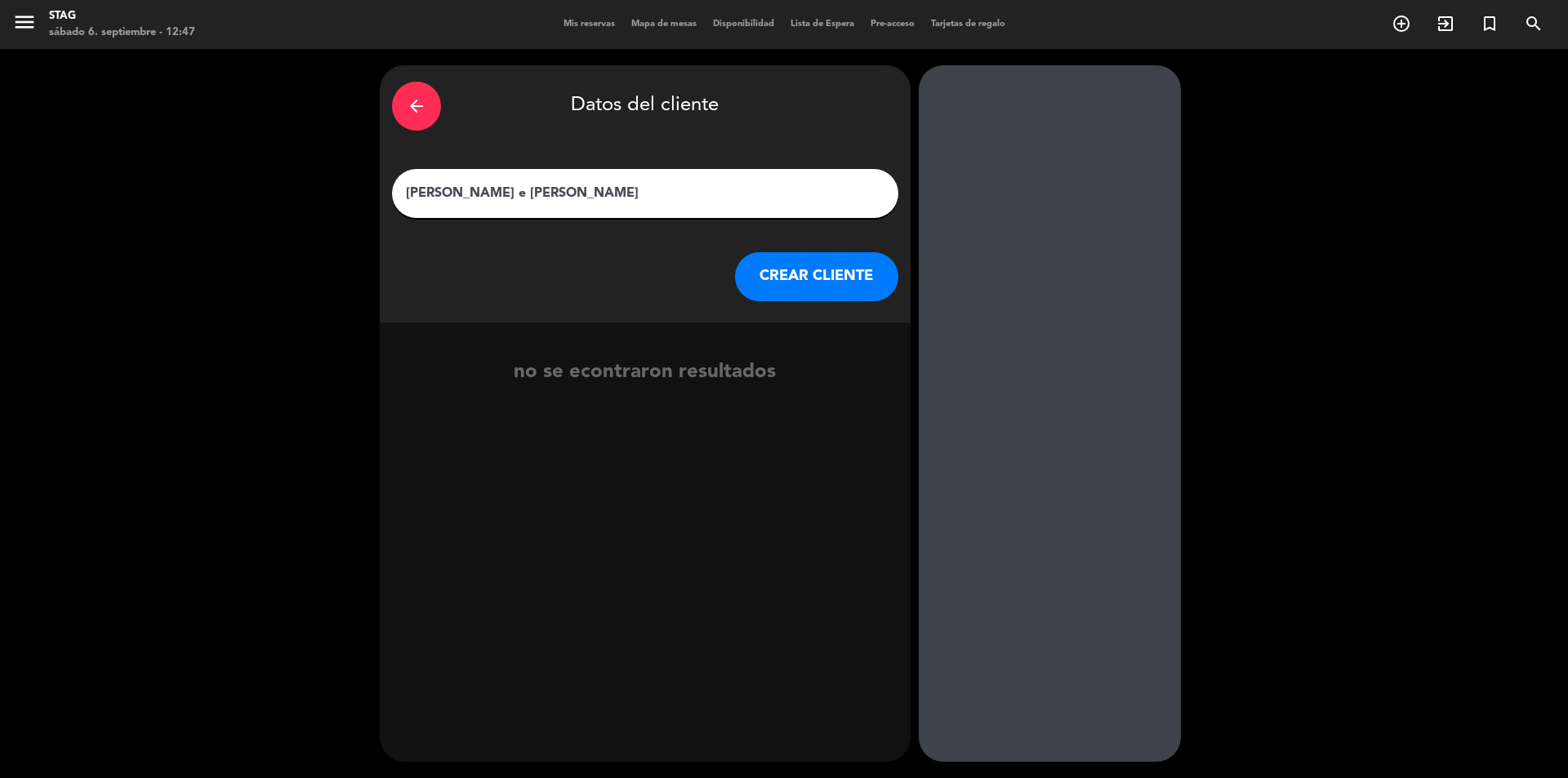
type input "[PERSON_NAME] e [PERSON_NAME]"
click at [821, 278] on button "CREAR CLIENTE" at bounding box center [816, 277] width 163 height 49
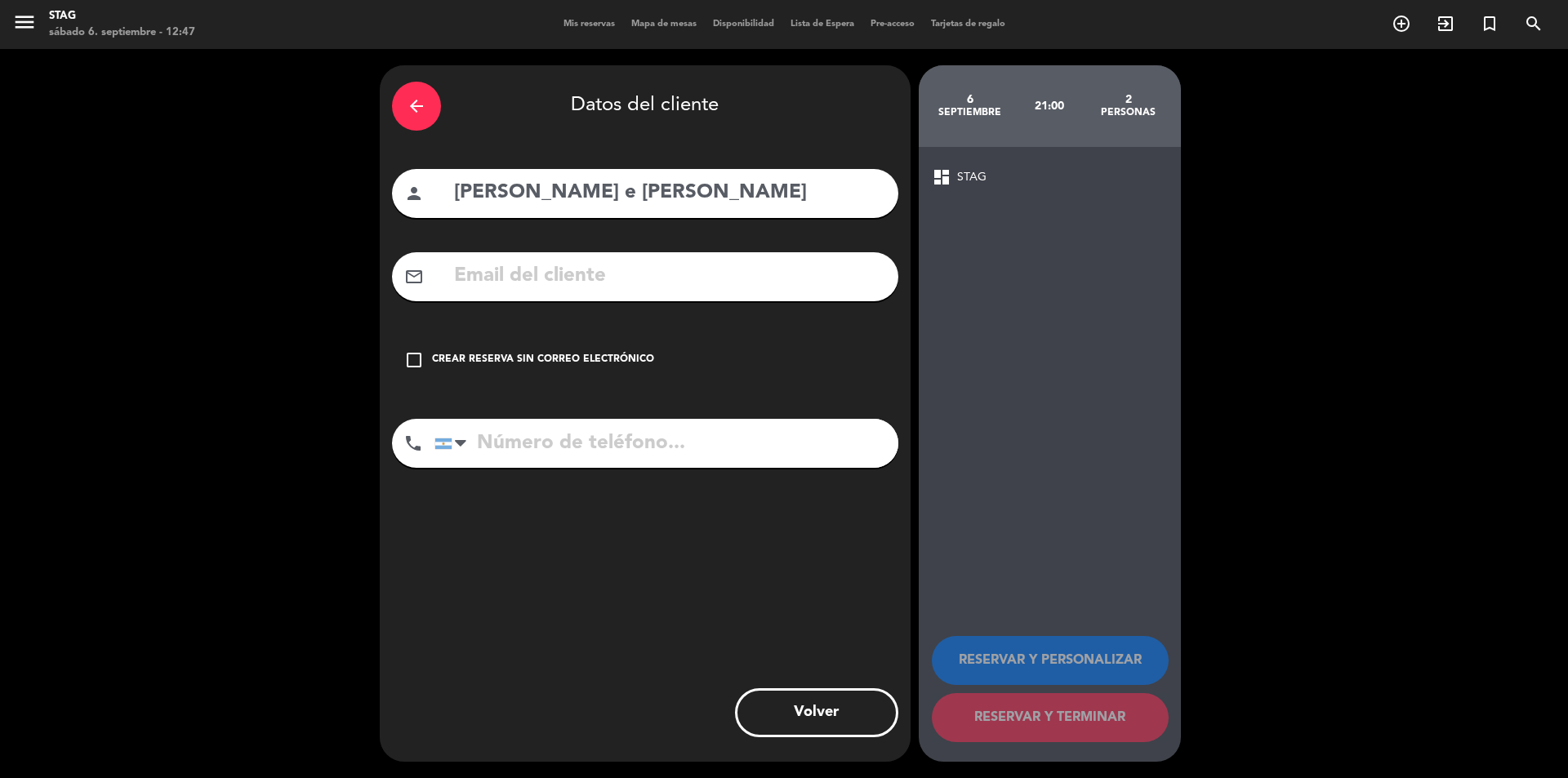
click at [416, 364] on icon "check_box_outline_blank" at bounding box center [414, 360] width 20 height 20
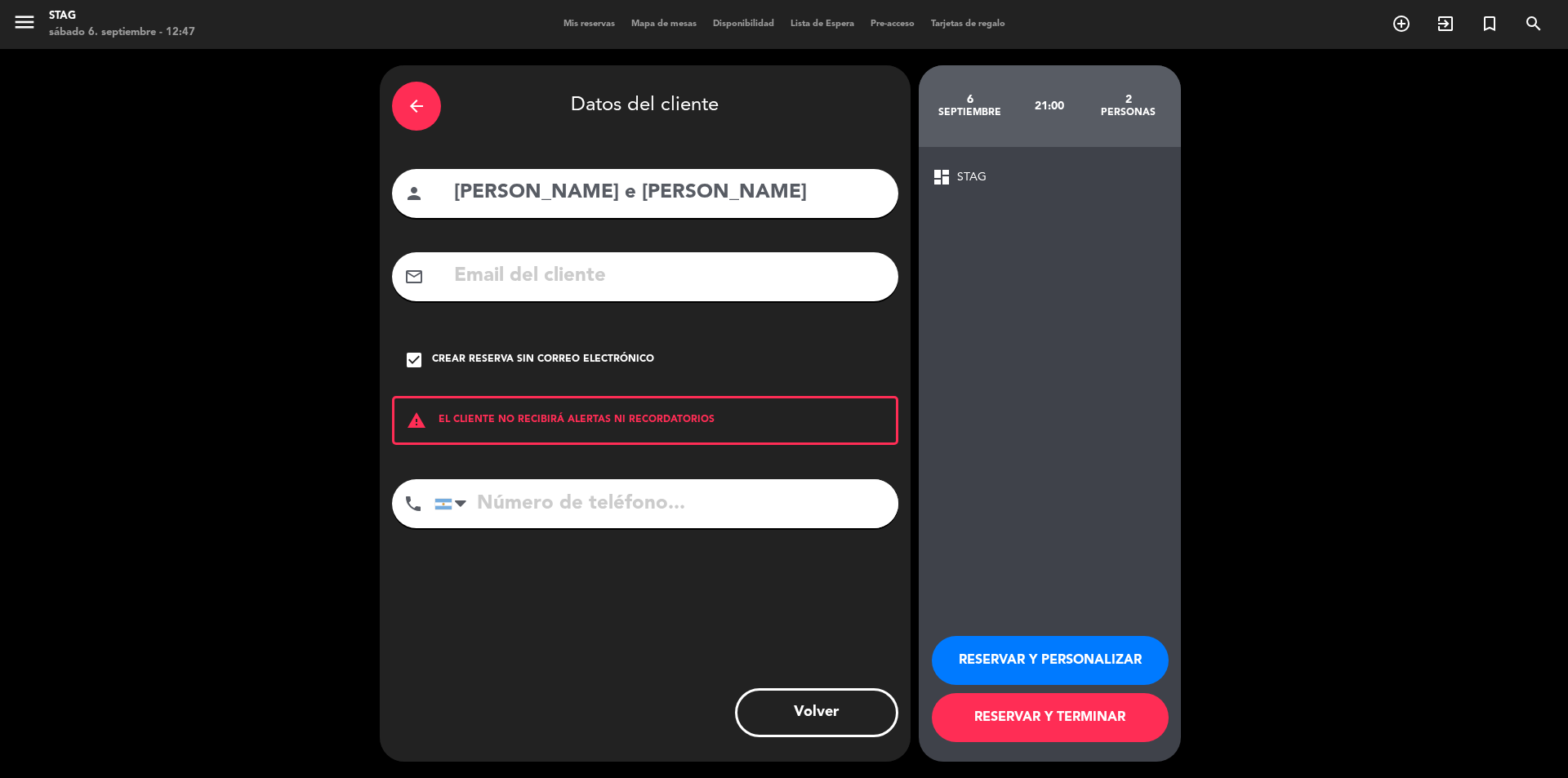
paste input "[PHONE_NUMBER]"
type input "[PHONE_NUMBER]"
click at [1058, 713] on button "RESERVAR Y TERMINAR" at bounding box center [1050, 718] width 237 height 49
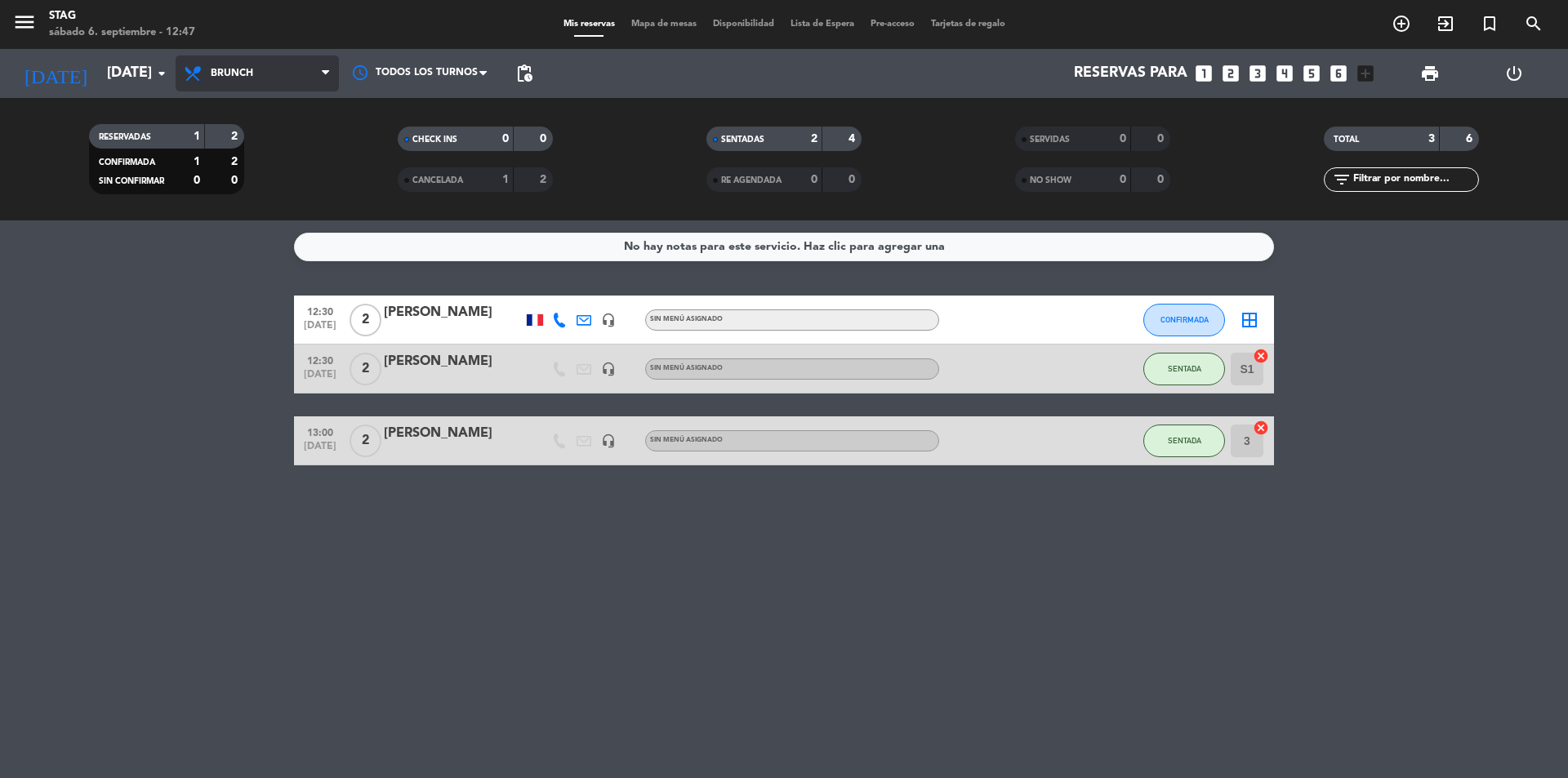
click at [320, 74] on span "Brunch" at bounding box center [257, 74] width 163 height 36
click at [260, 207] on div "menu STAG [DATE] 6. septiembre - 12:47 Mis reservas Mapa de mesas Disponibilida…" at bounding box center [784, 110] width 1568 height 220
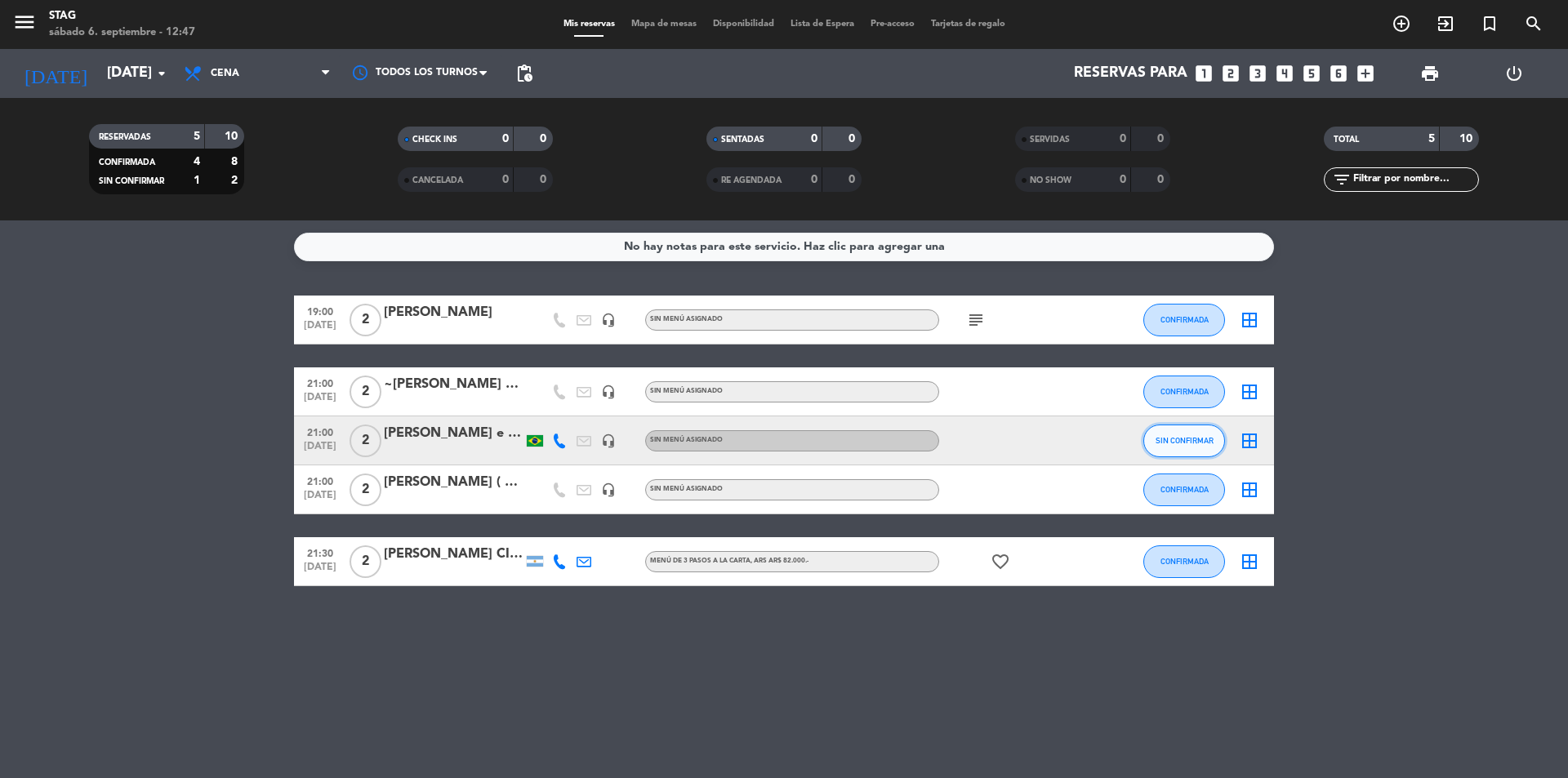
click at [1175, 448] on button "SIN CONFIRMAR" at bounding box center [1184, 441] width 81 height 33
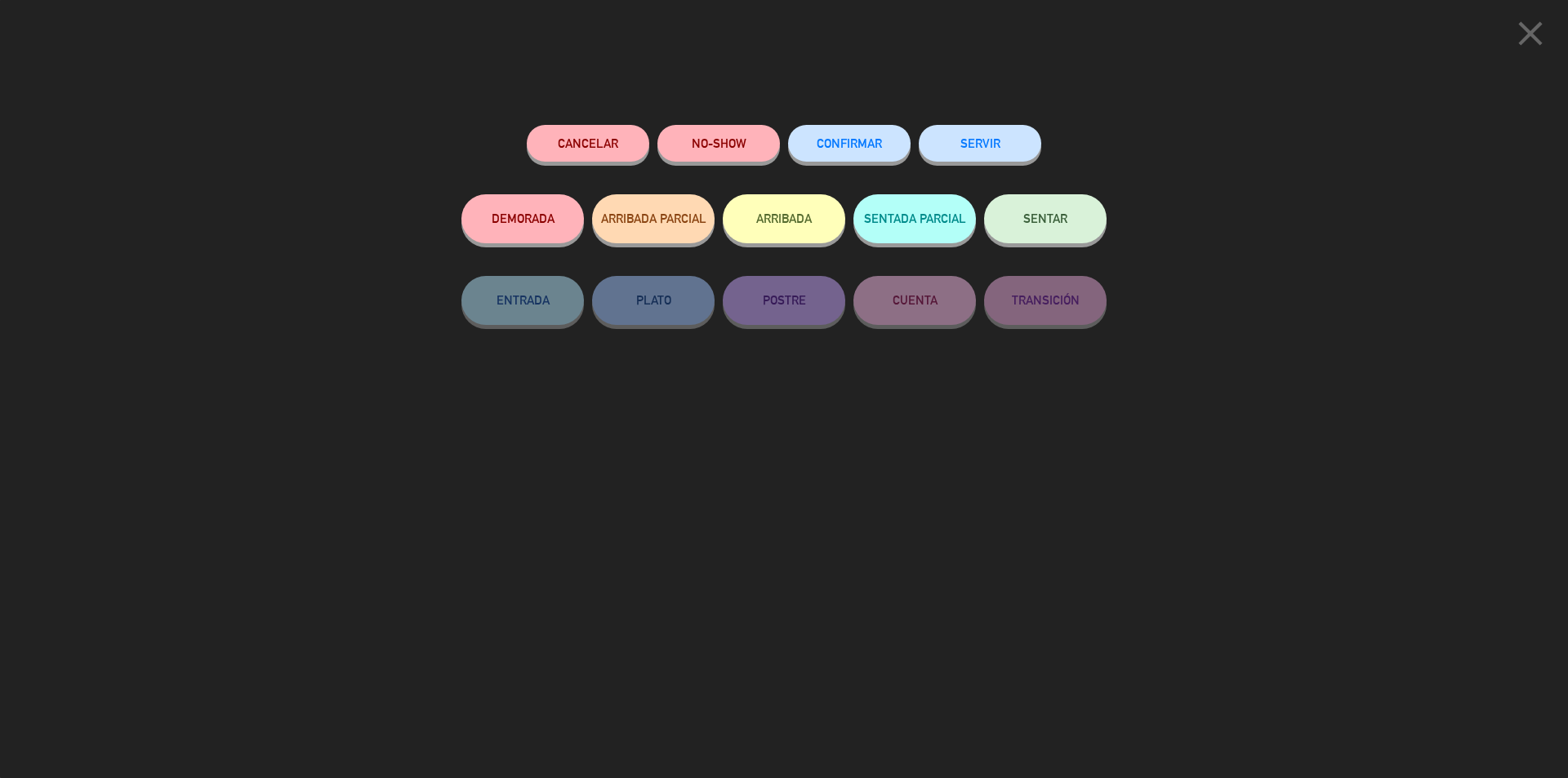
click at [837, 150] on button "CONFIRMAR" at bounding box center [848, 143] width 122 height 37
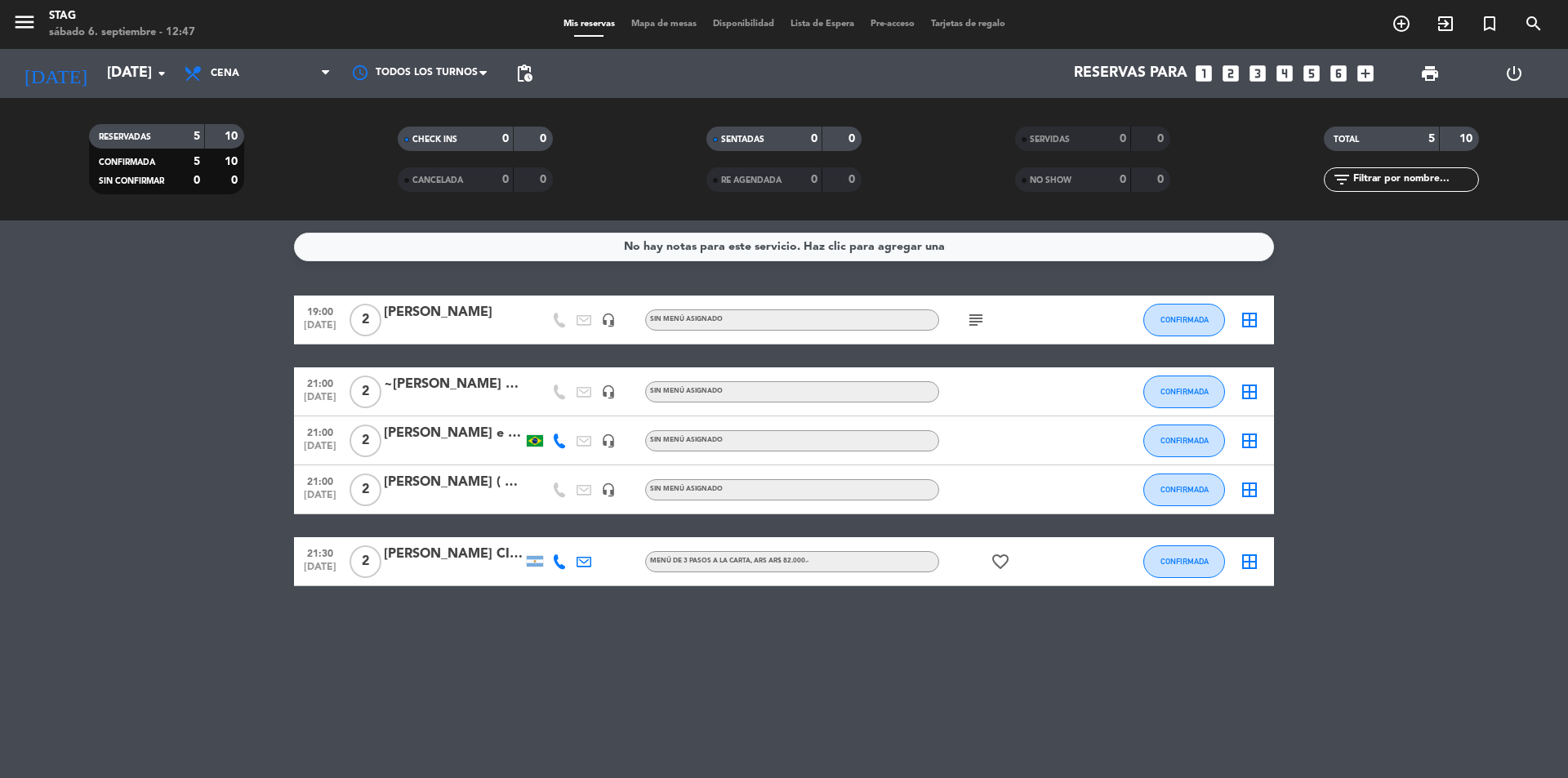
click at [430, 314] on div "[PERSON_NAME]" at bounding box center [453, 313] width 139 height 21
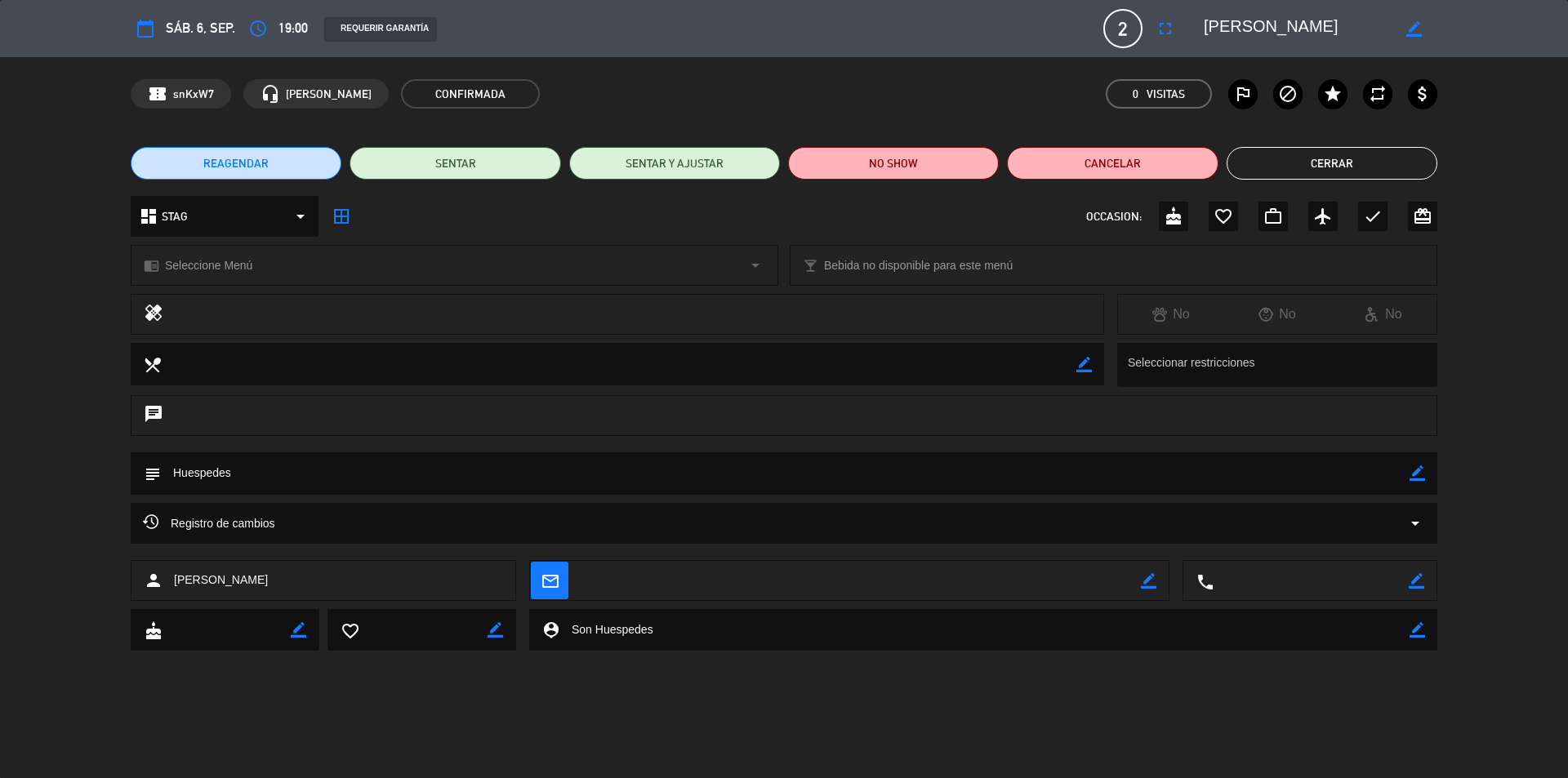
click at [1410, 30] on icon "border_color" at bounding box center [1414, 29] width 16 height 16
type textarea "[PERSON_NAME] Huesped"
click at [1415, 28] on icon at bounding box center [1414, 29] width 16 height 16
drag, startPoint x: 1349, startPoint y: 161, endPoint x: 1212, endPoint y: 195, distance: 141.2
click at [1350, 161] on button "Cerrar" at bounding box center [1331, 163] width 210 height 33
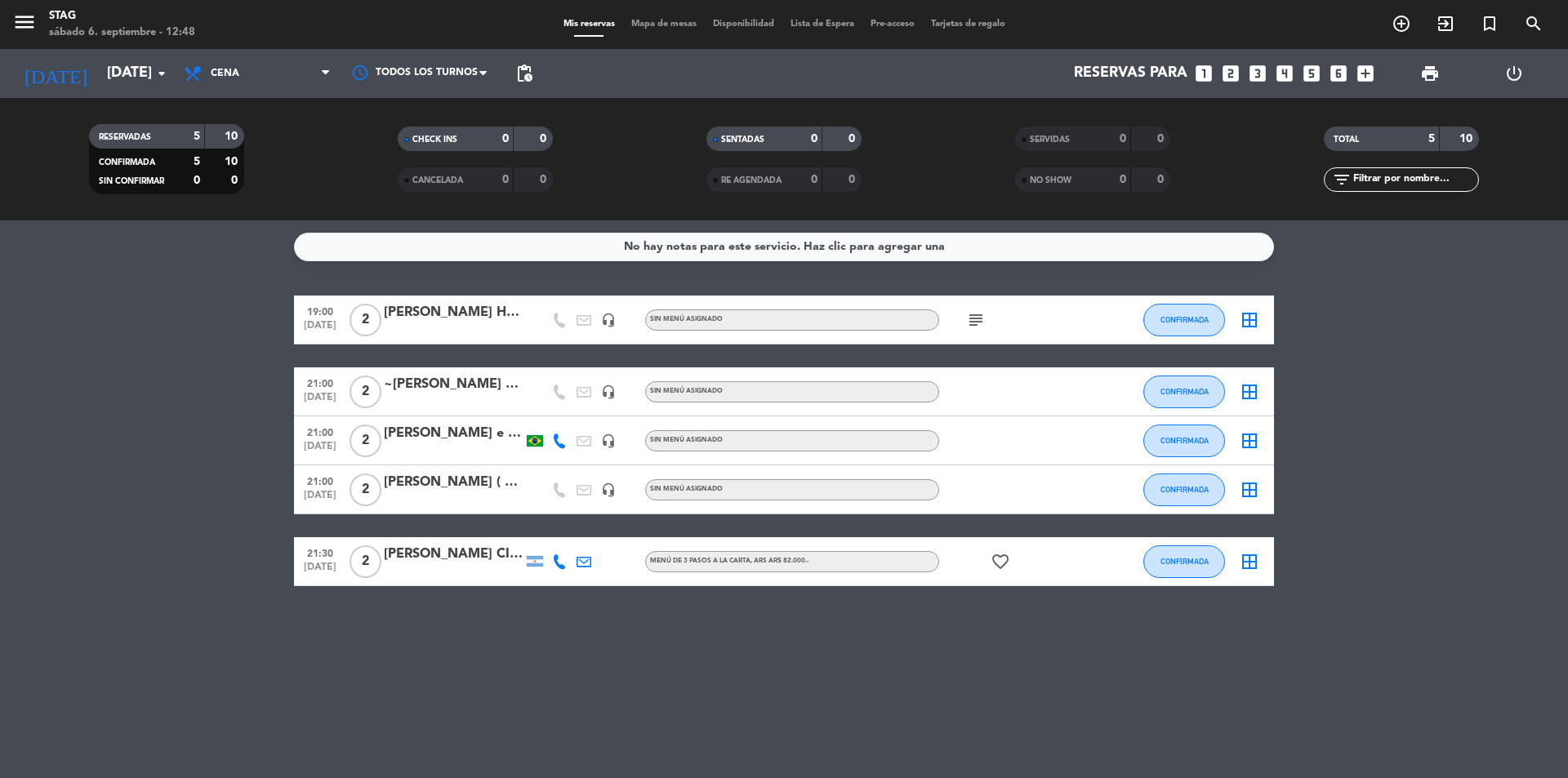
click at [931, 655] on div "No hay notas para este servicio. Haz clic para agregar una 19:00 [DATE] 2 [PERS…" at bounding box center [784, 499] width 1568 height 558
click at [209, 70] on span "Cena" at bounding box center [257, 74] width 163 height 36
click at [240, 145] on div "menu STAG [DATE] 6. septiembre - 13:13 Mis reservas Mapa de mesas Disponibilida…" at bounding box center [784, 110] width 1568 height 220
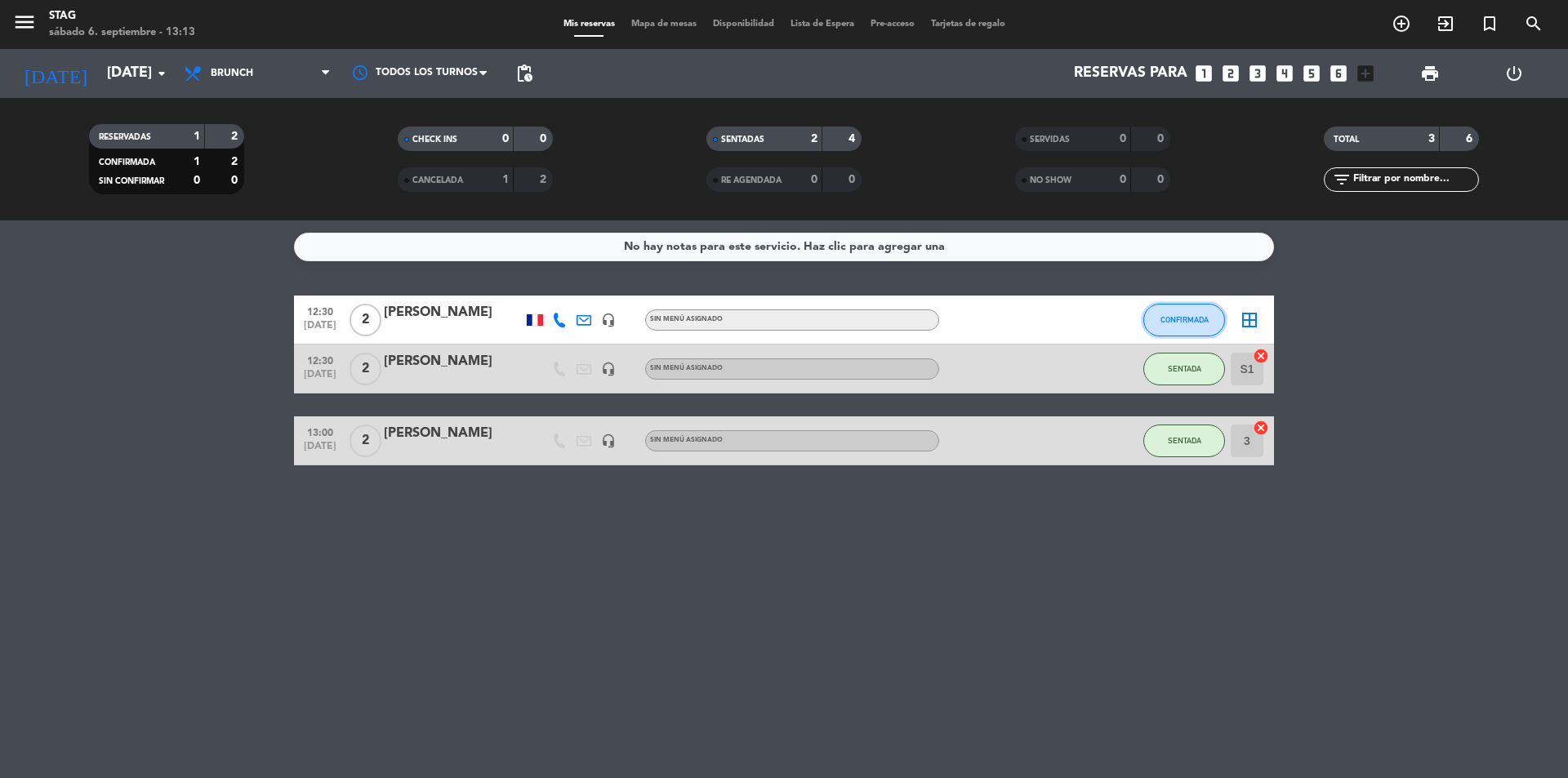
click at [1172, 320] on span "CONFIRMADA" at bounding box center [1184, 320] width 48 height 9
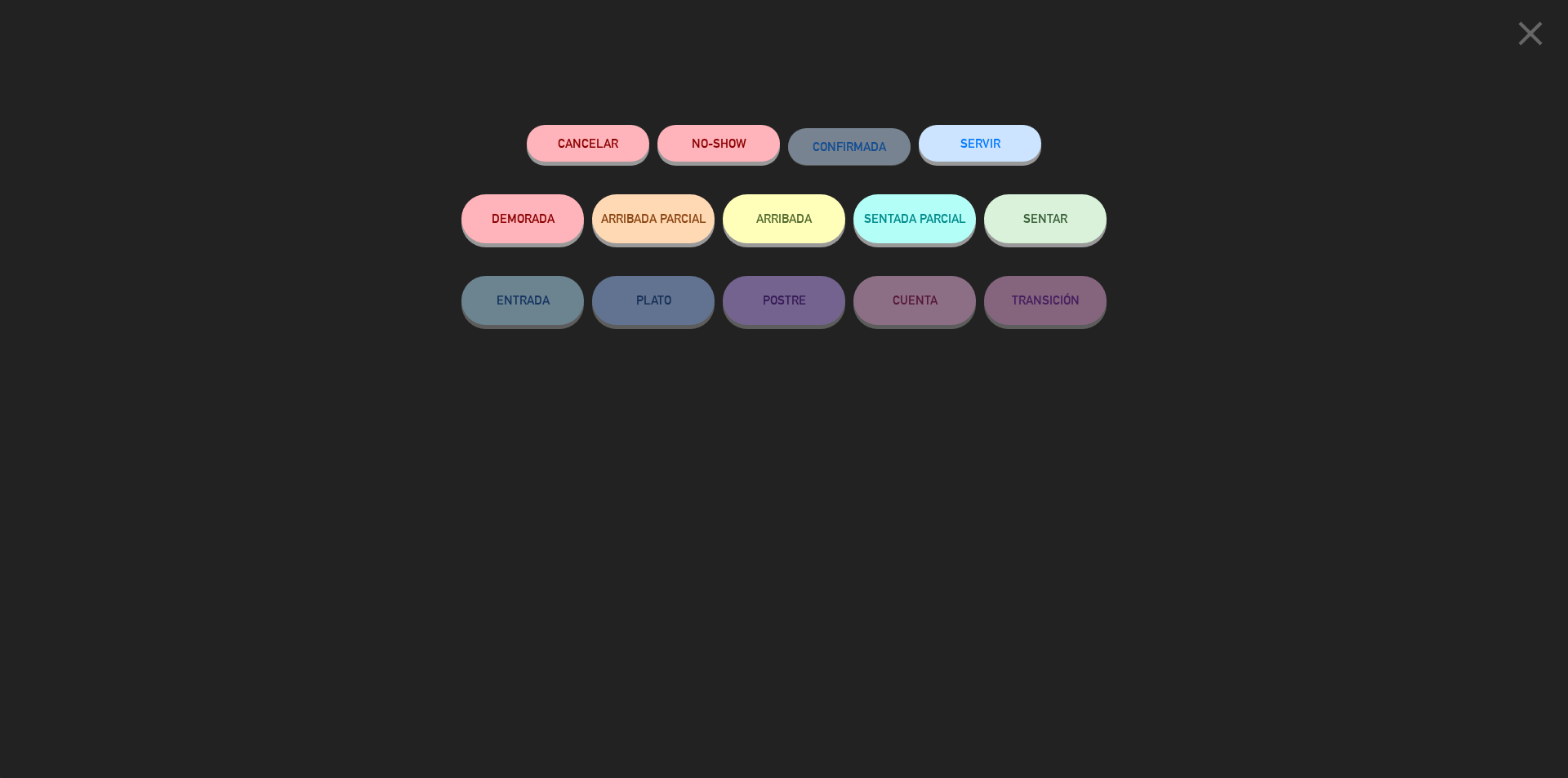
click at [1040, 229] on button "SENTAR" at bounding box center [1045, 219] width 122 height 49
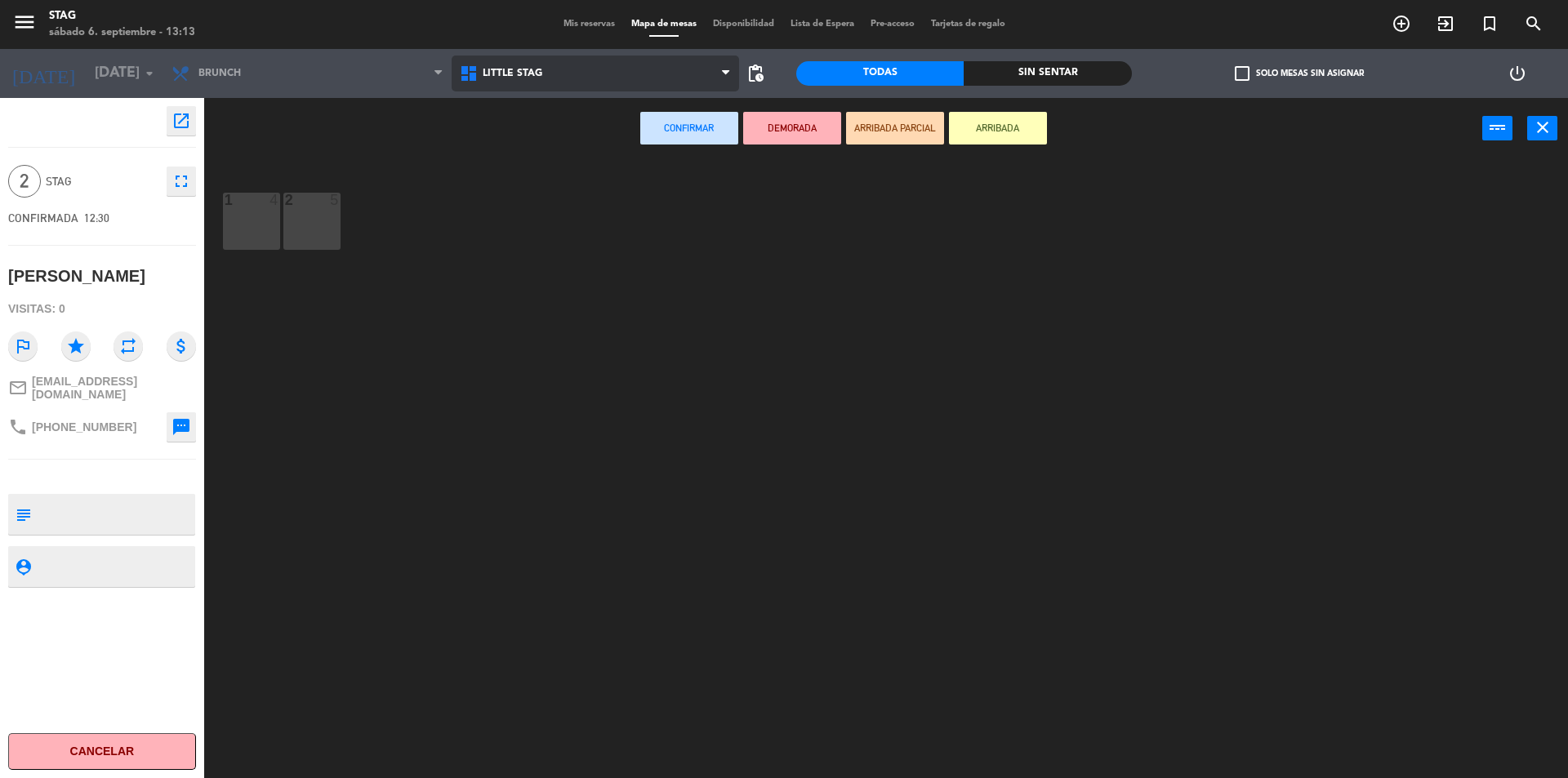
click at [511, 72] on span "Little Stag" at bounding box center [513, 74] width 60 height 12
click at [515, 145] on ng-component "menu STAG [DATE] 6. septiembre - 13:13 Mis reservas Mapa de mesas Disponibilida…" at bounding box center [784, 391] width 1568 height 782
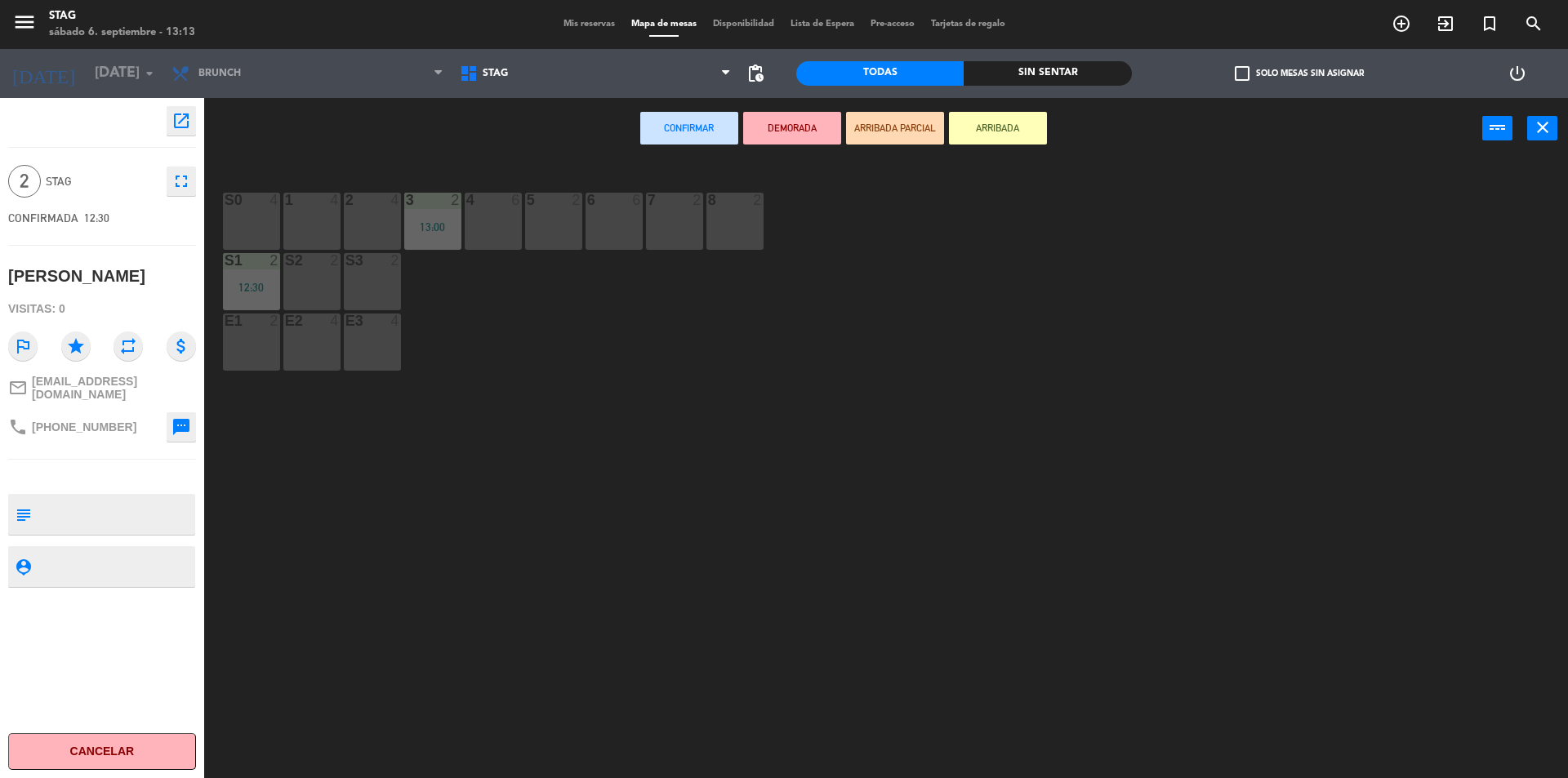
drag, startPoint x: 740, startPoint y: 222, endPoint x: 737, endPoint y: 237, distance: 15.3
click at [741, 226] on div "8 2" at bounding box center [735, 222] width 57 height 58
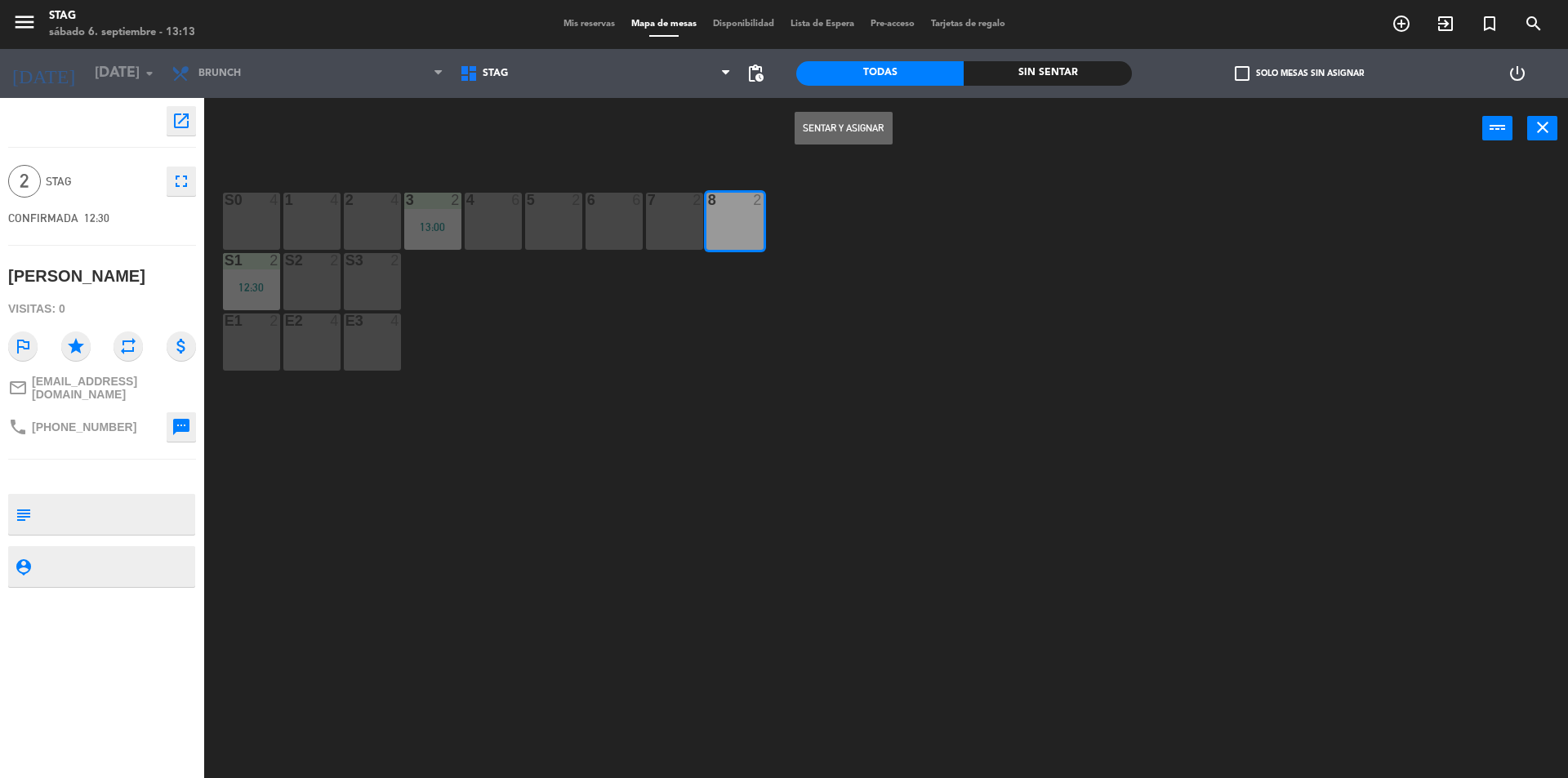
click at [830, 137] on button "Sentar y Asignar" at bounding box center [843, 128] width 98 height 33
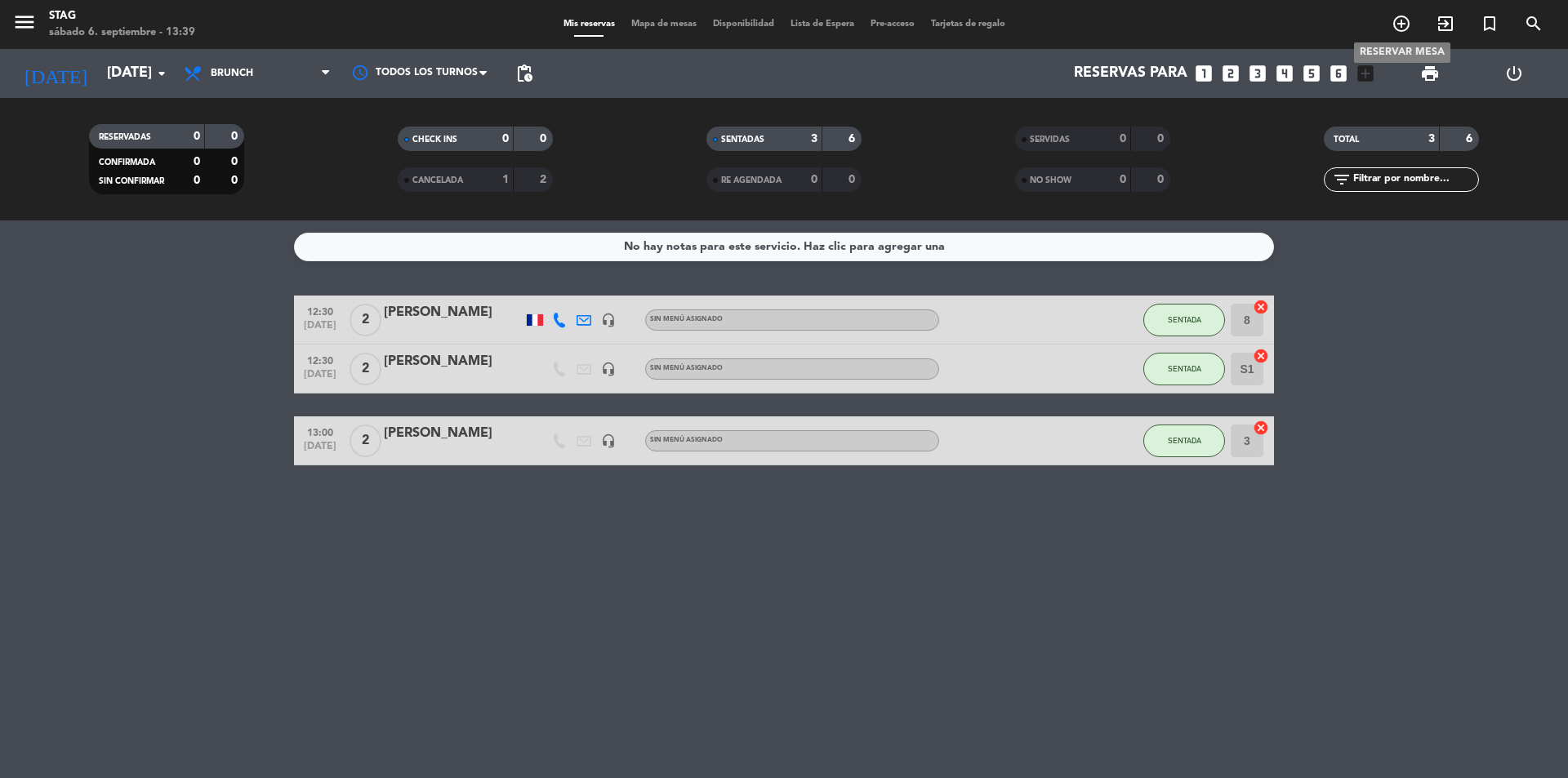
click at [1398, 20] on icon "add_circle_outline" at bounding box center [1401, 24] width 20 height 20
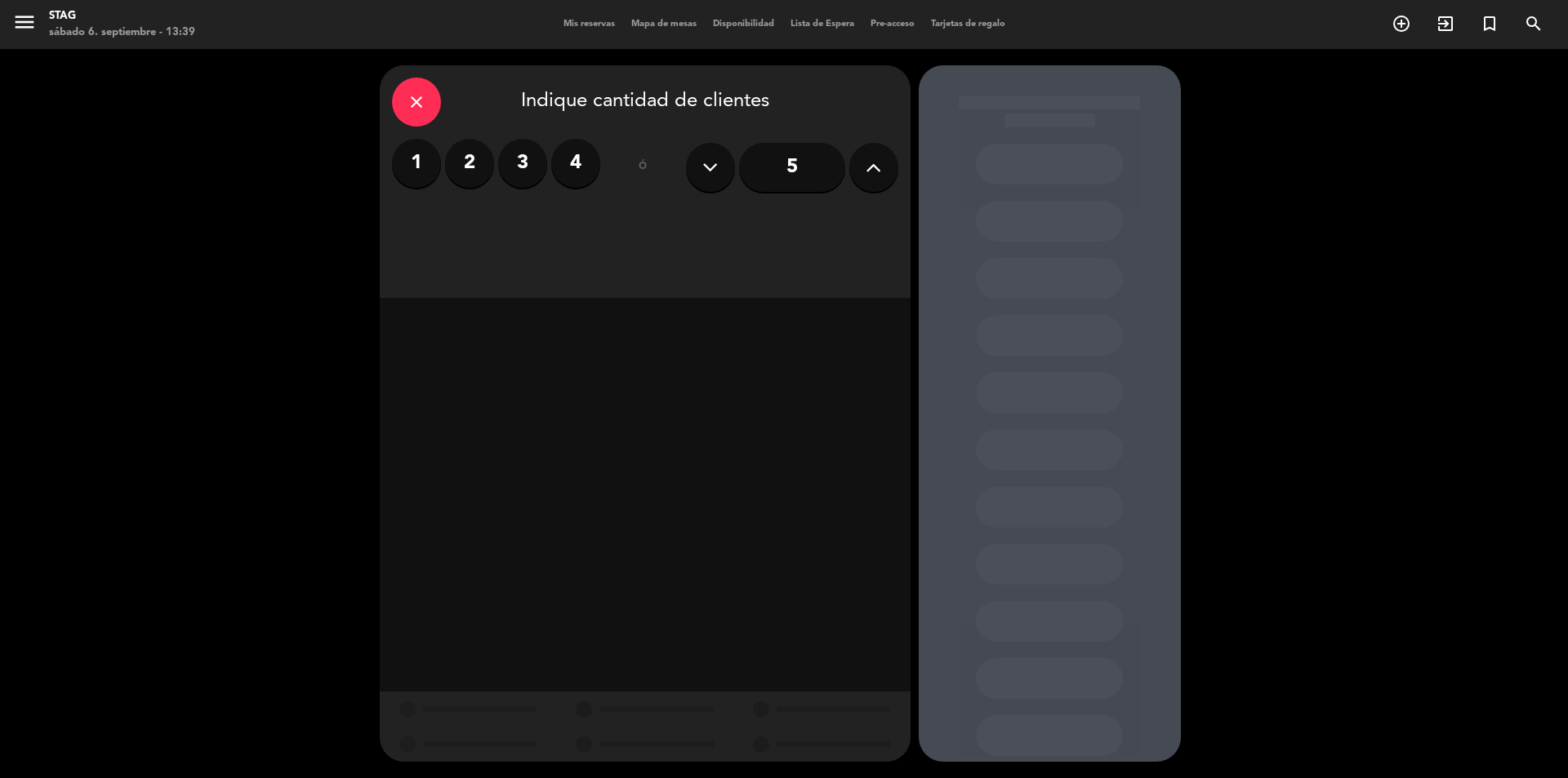
drag, startPoint x: 434, startPoint y: 150, endPoint x: 438, endPoint y: 199, distance: 49.2
click at [435, 149] on label "1" at bounding box center [416, 163] width 49 height 49
click at [495, 229] on div "Brunch" at bounding box center [475, 223] width 166 height 33
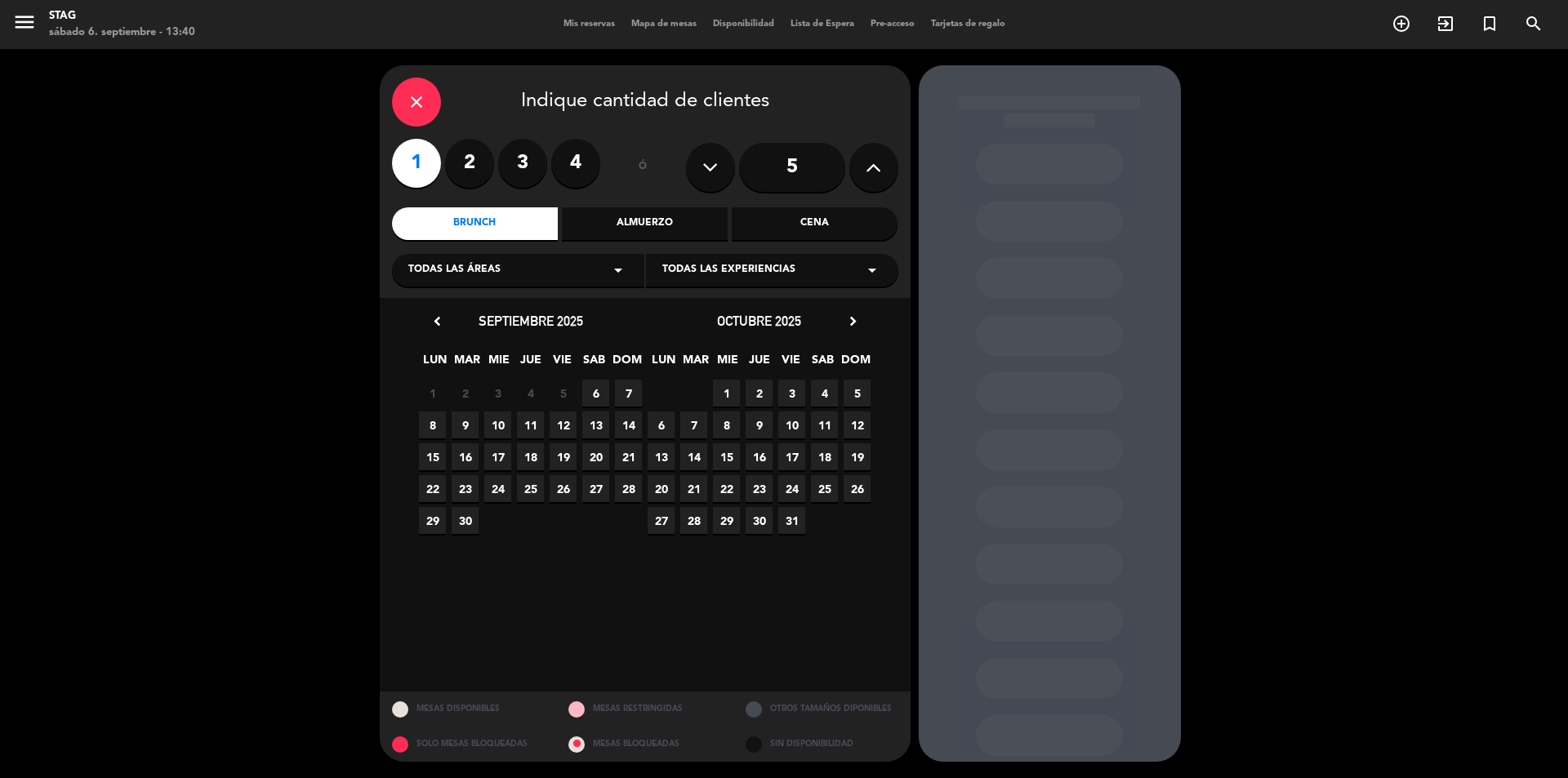
click at [591, 389] on span "6" at bounding box center [595, 393] width 27 height 27
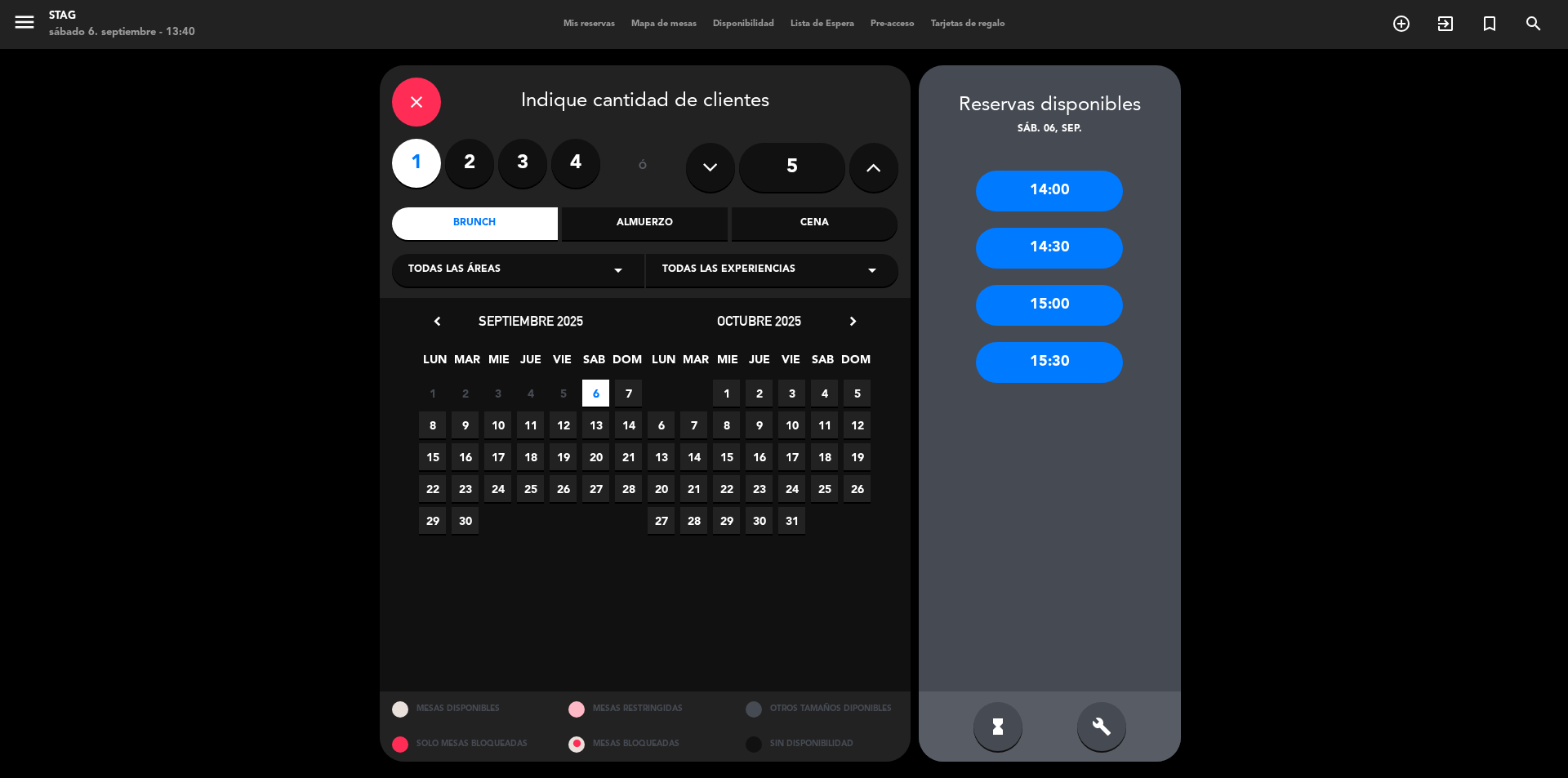
drag, startPoint x: 1041, startPoint y: 189, endPoint x: 711, endPoint y: 186, distance: 330.0
click at [1035, 186] on div "14:00" at bounding box center [1049, 191] width 147 height 41
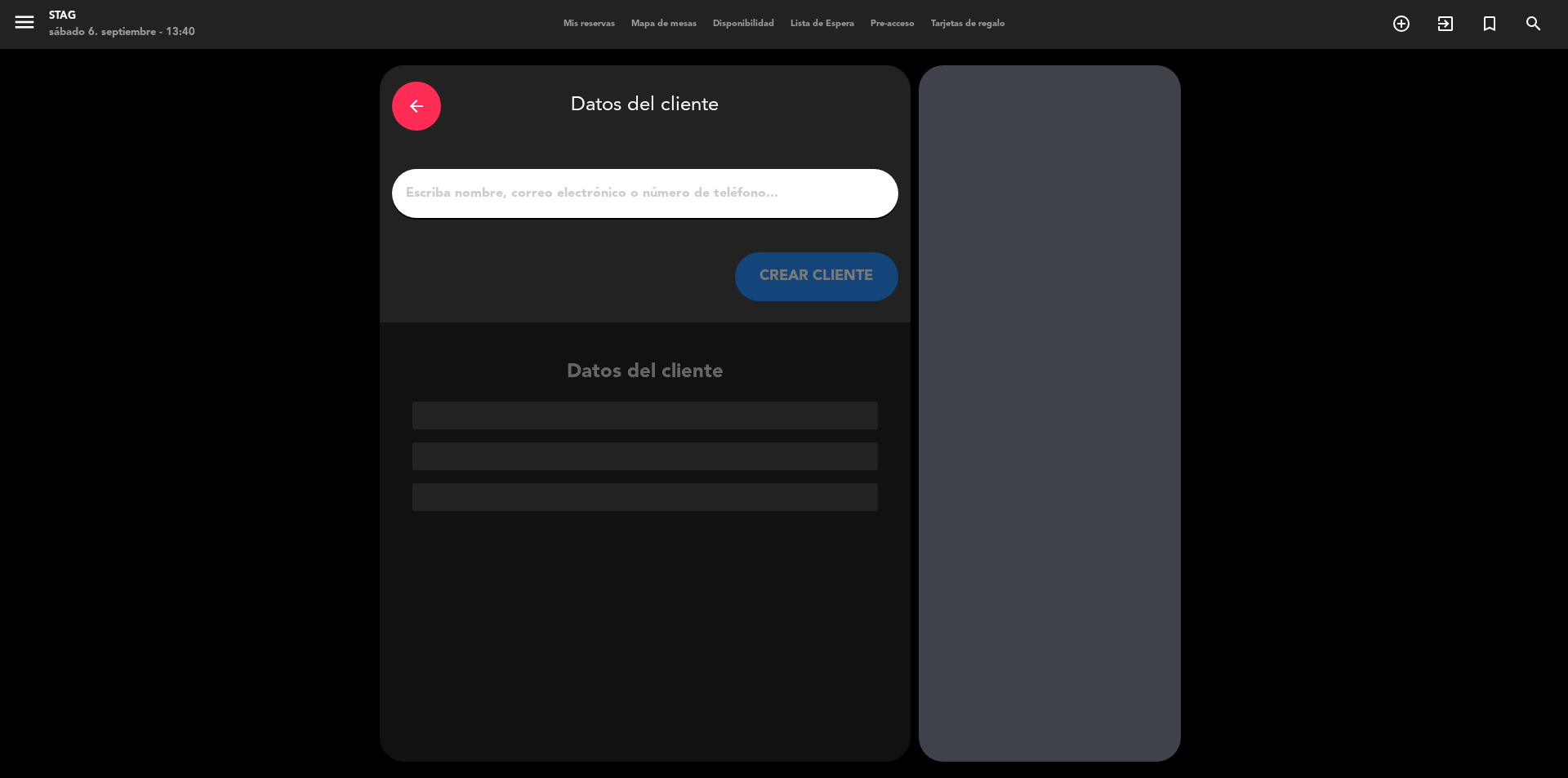
click at [438, 199] on input "1" at bounding box center [645, 194] width 482 height 23
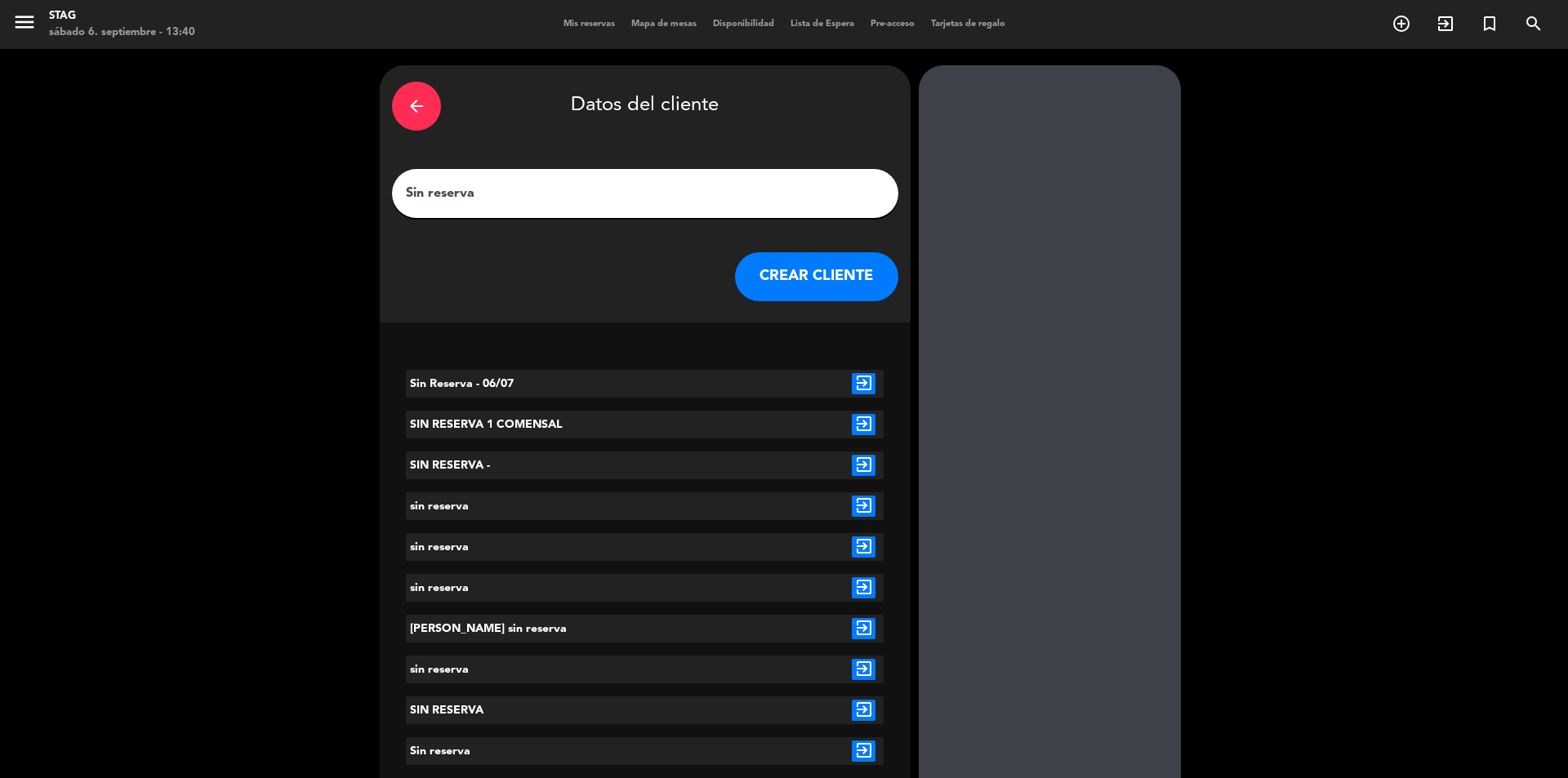
type input "Sin reserva"
click at [808, 272] on button "CREAR CLIENTE" at bounding box center [816, 277] width 163 height 49
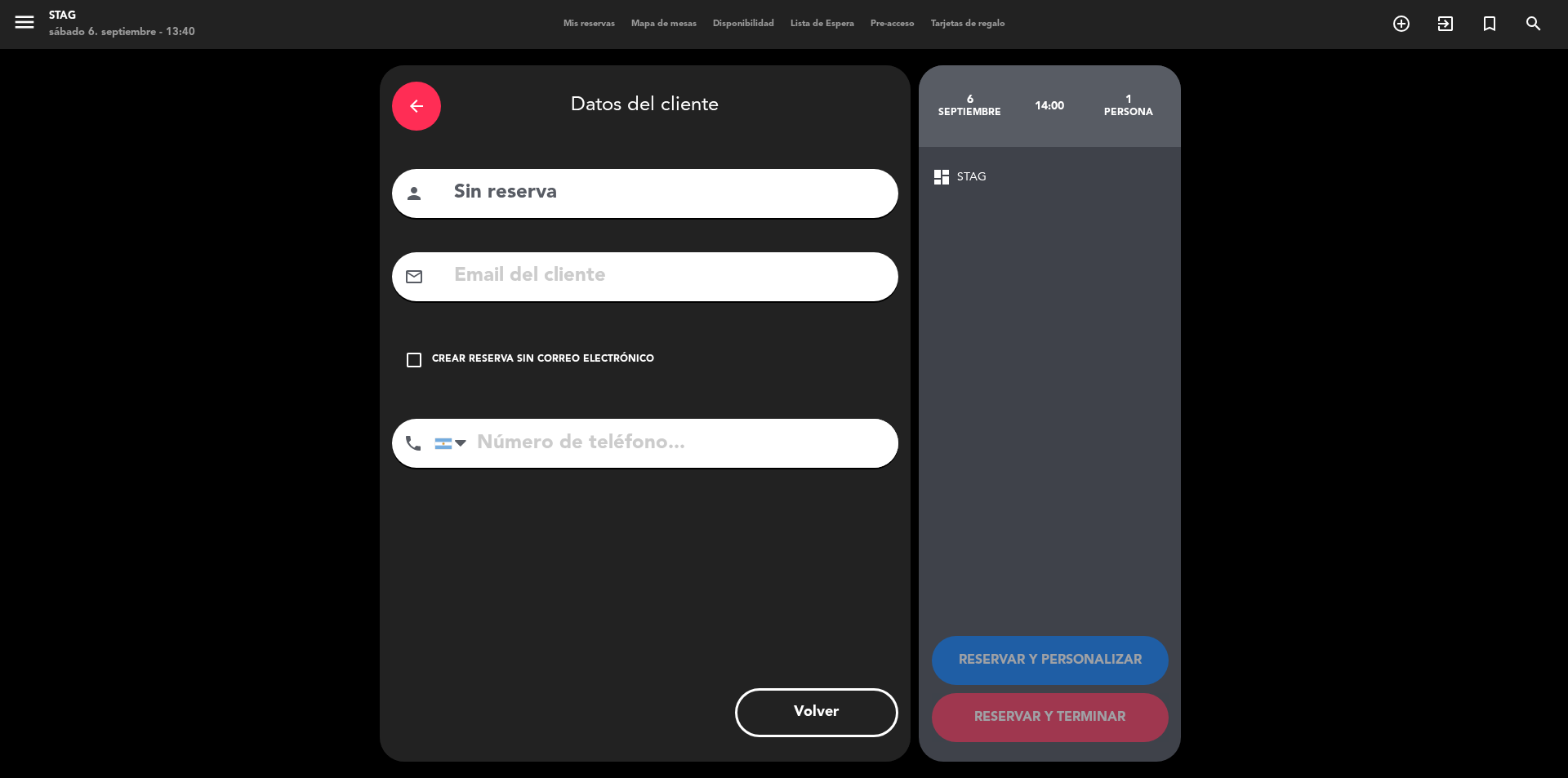
click at [407, 366] on icon "check_box_outline_blank" at bounding box center [414, 360] width 20 height 20
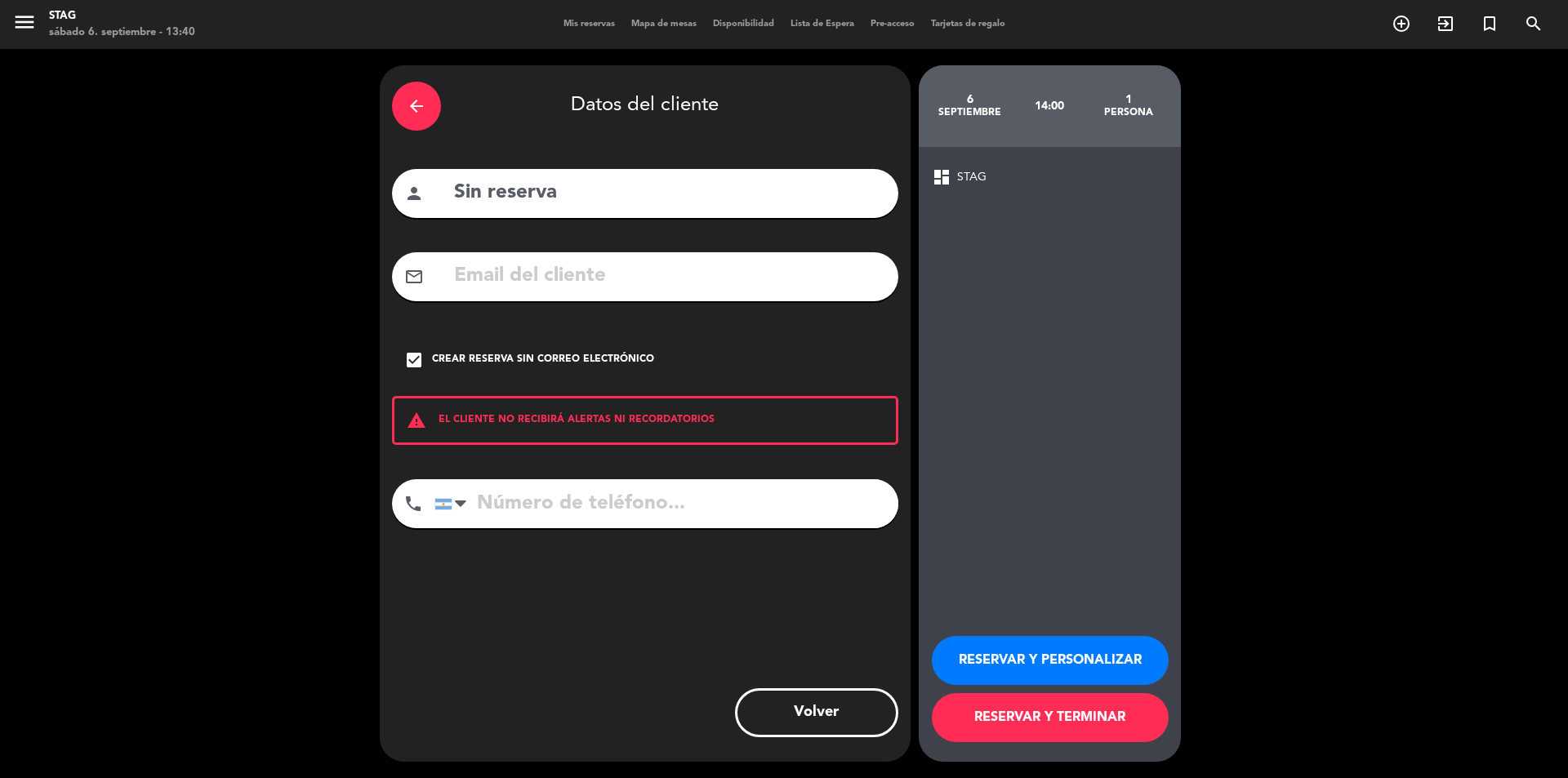
click at [1090, 720] on button "RESERVAR Y TERMINAR" at bounding box center [1050, 718] width 237 height 49
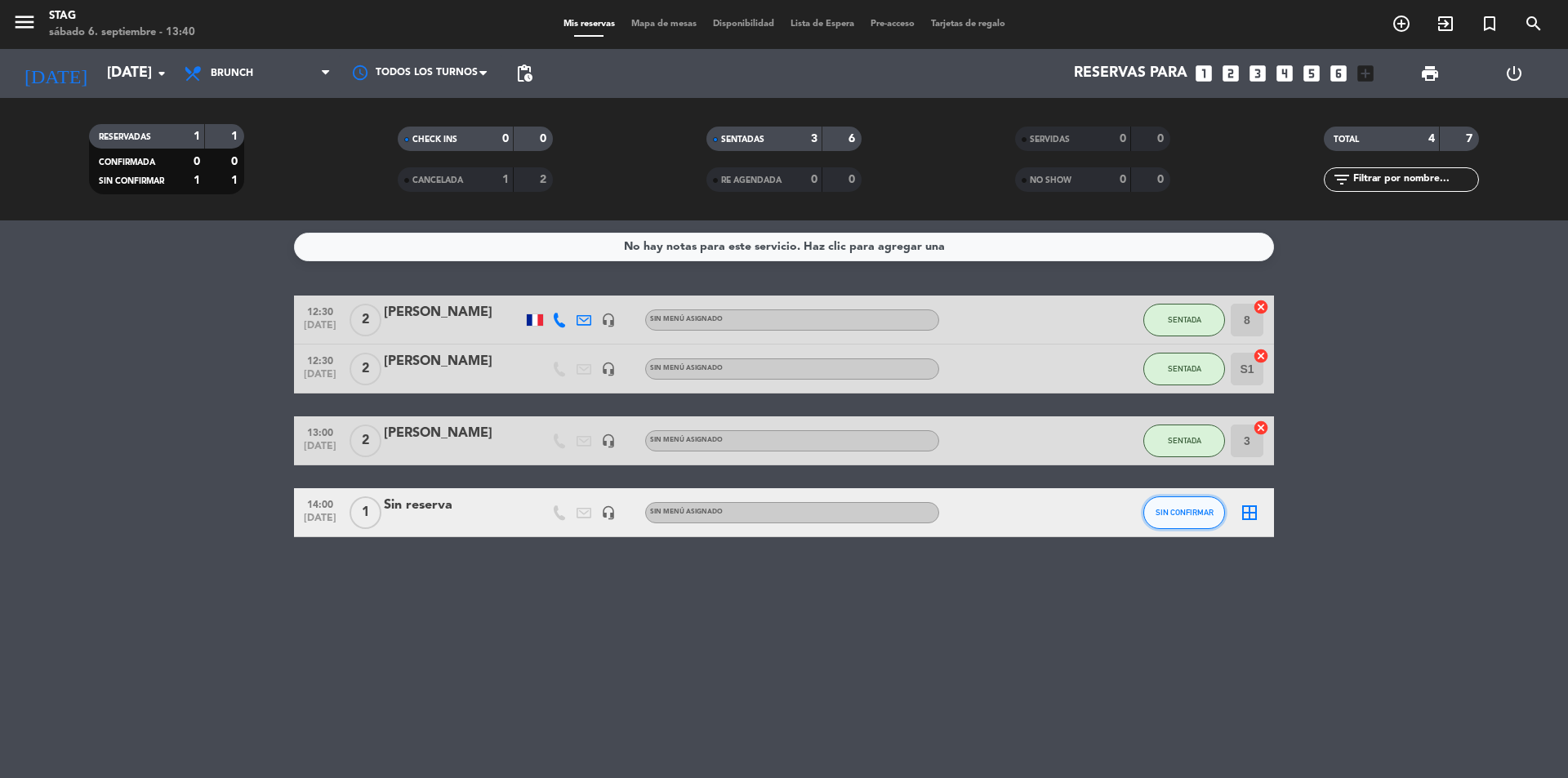
click at [1212, 509] on span "SIN CONFIRMAR" at bounding box center [1184, 512] width 58 height 9
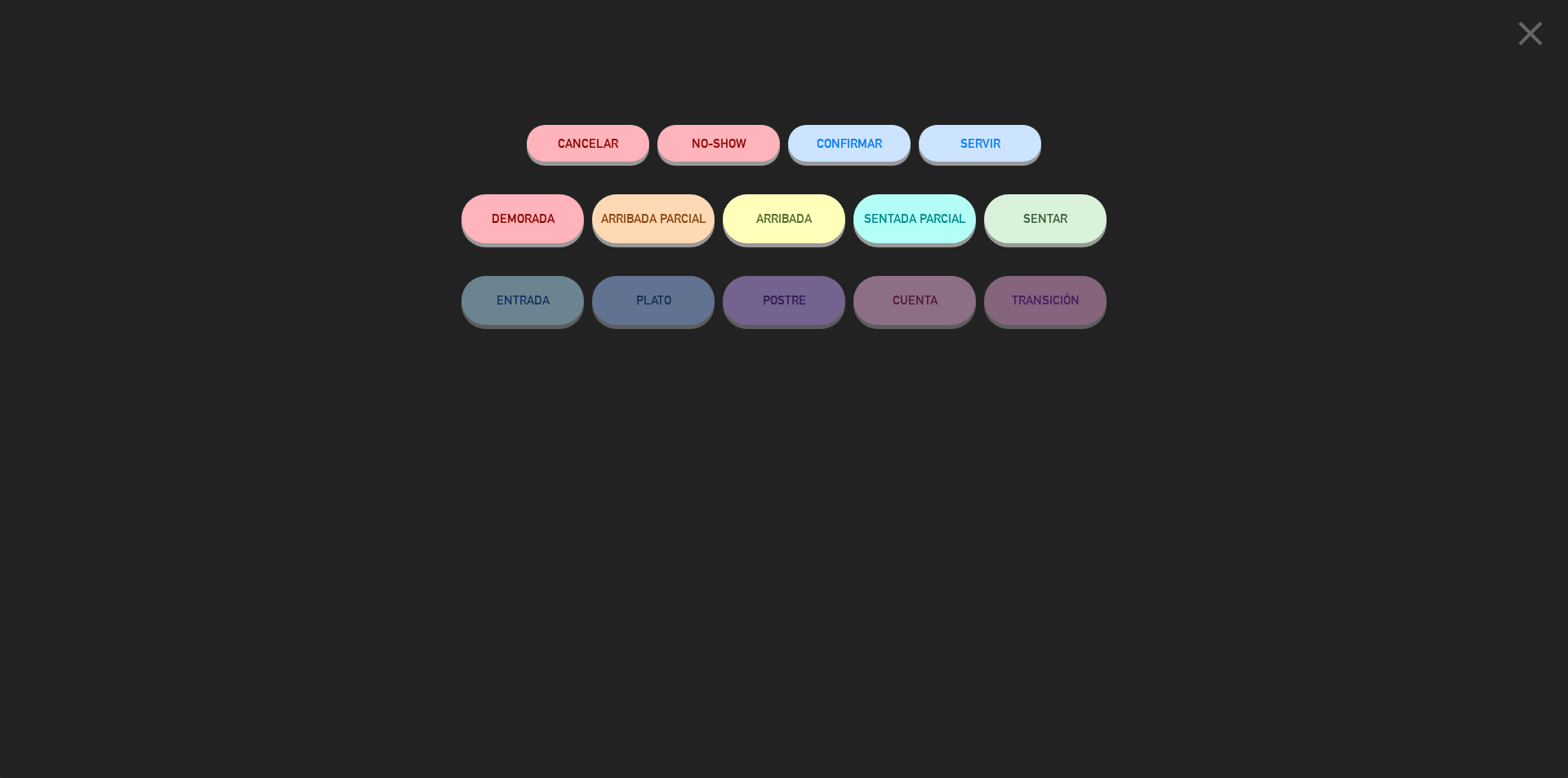
click at [1043, 210] on button "SENTAR" at bounding box center [1045, 219] width 122 height 49
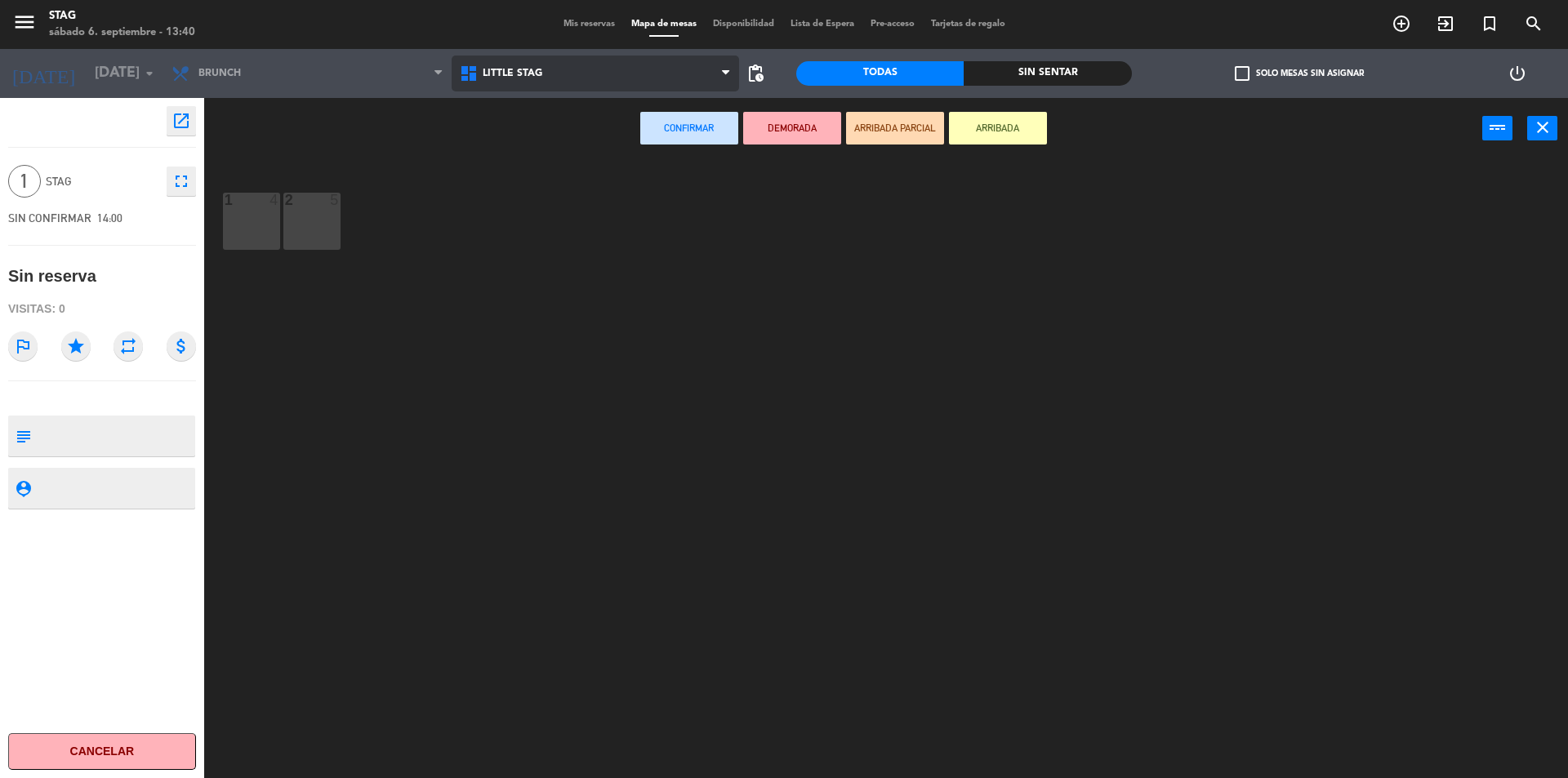
click at [522, 75] on span "Little Stag" at bounding box center [513, 74] width 60 height 12
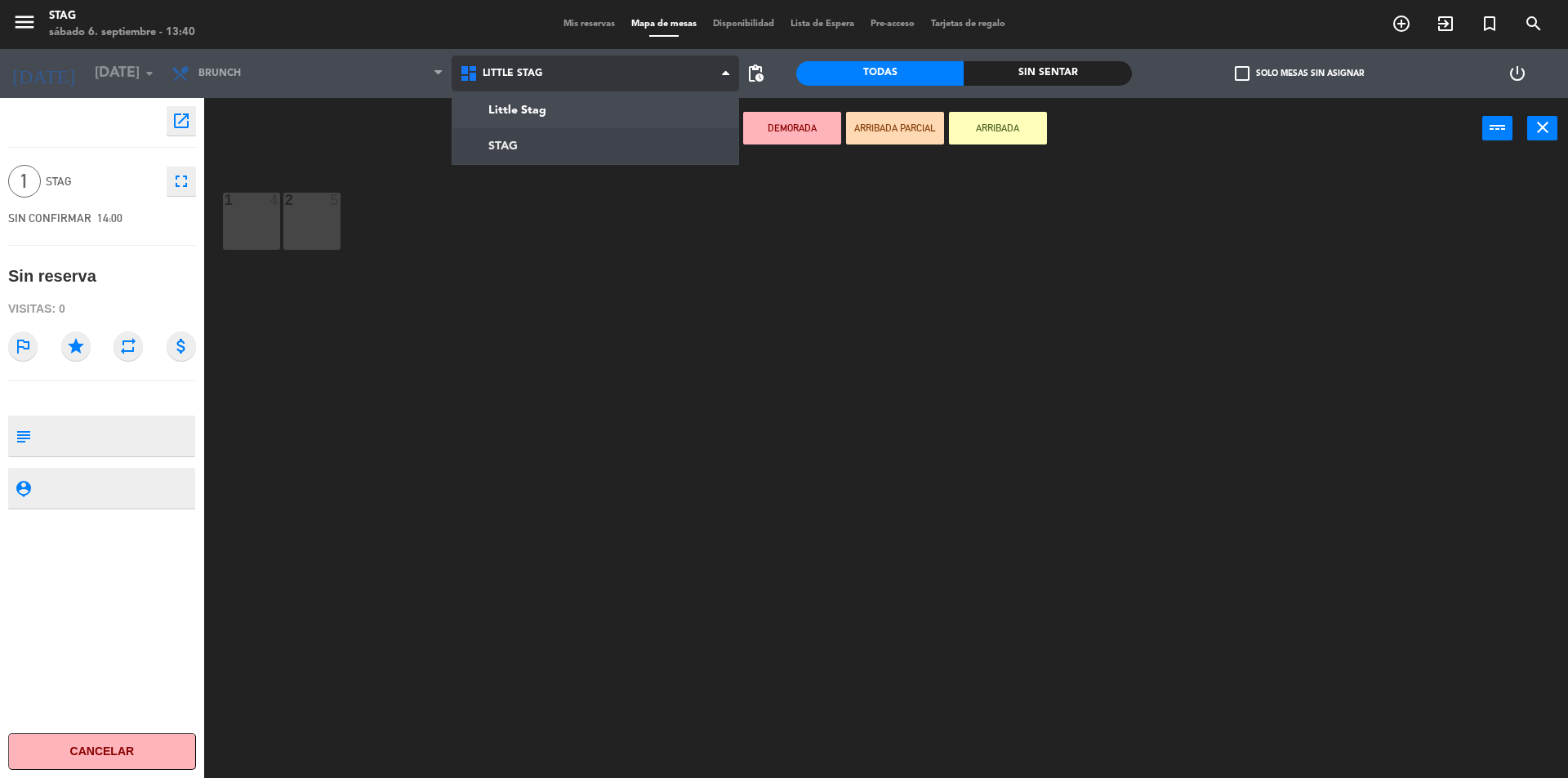
click at [515, 138] on ng-component "menu STAG [DATE] 6. septiembre - 13:40 Mis reservas Mapa de mesas Disponibilida…" at bounding box center [784, 391] width 1568 height 782
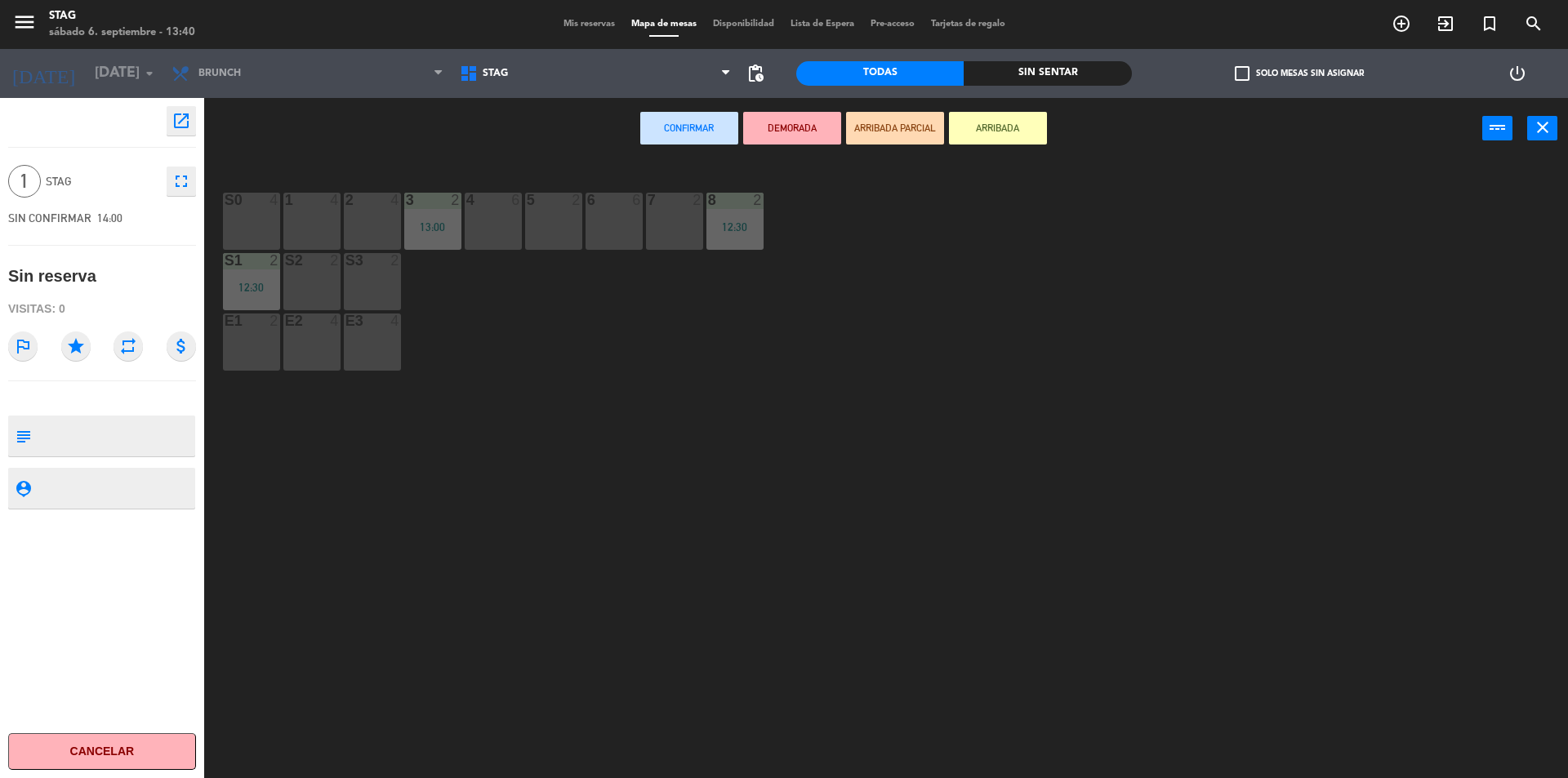
click at [704, 225] on div "S0 4 1 4 2 4 3 2 13:00 4 6 5 2 6 6 7 2 8 2 12:30 S1 2 12:30 S2 2 S3 2 E1 2 E2 4…" at bounding box center [893, 473] width 1348 height 619
click at [686, 237] on div "7 2" at bounding box center [674, 222] width 57 height 58
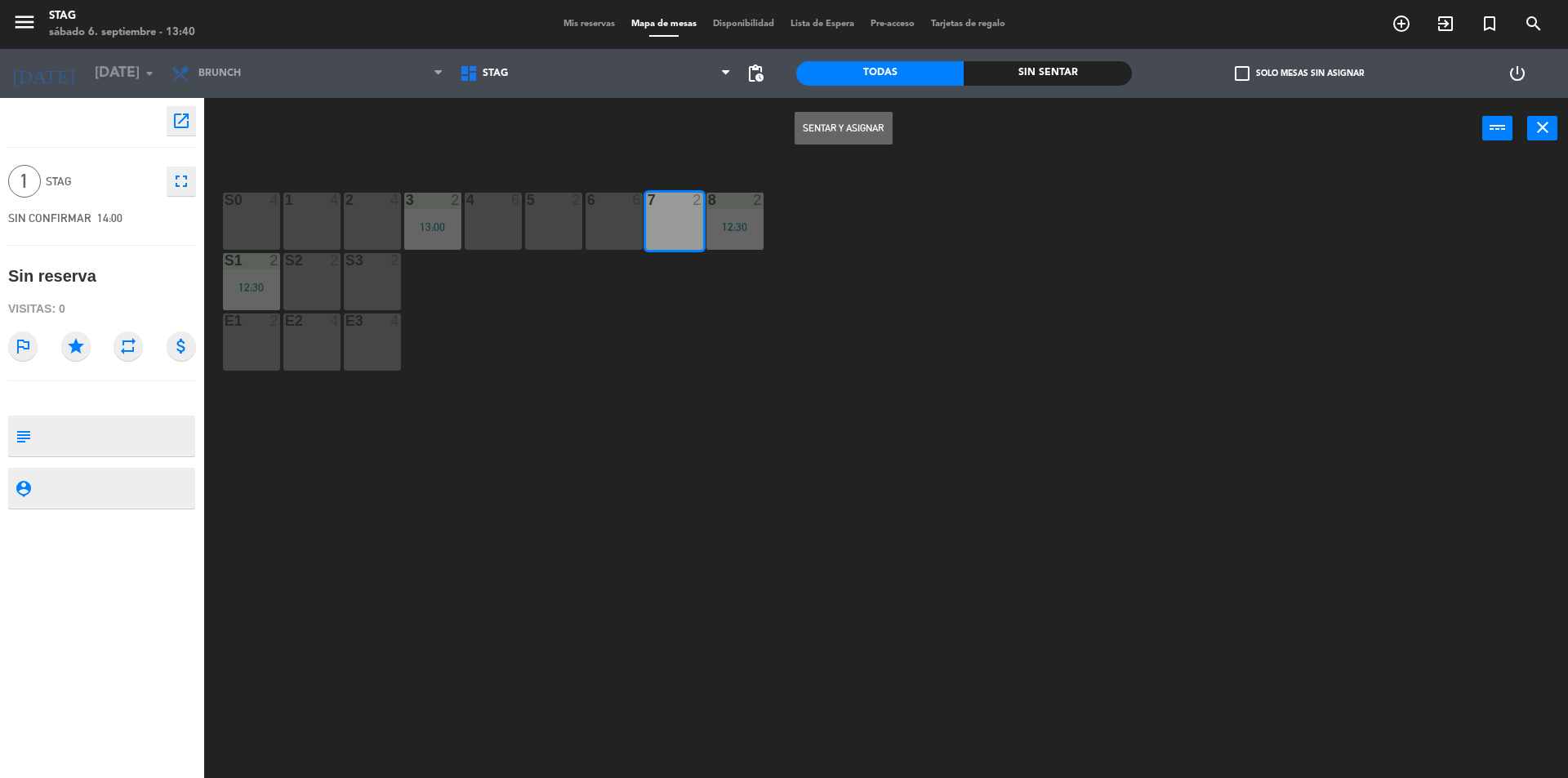
drag, startPoint x: 821, startPoint y: 129, endPoint x: 986, endPoint y: 224, distance: 190.4
click at [848, 130] on button "Sentar y Asignar" at bounding box center [843, 128] width 98 height 33
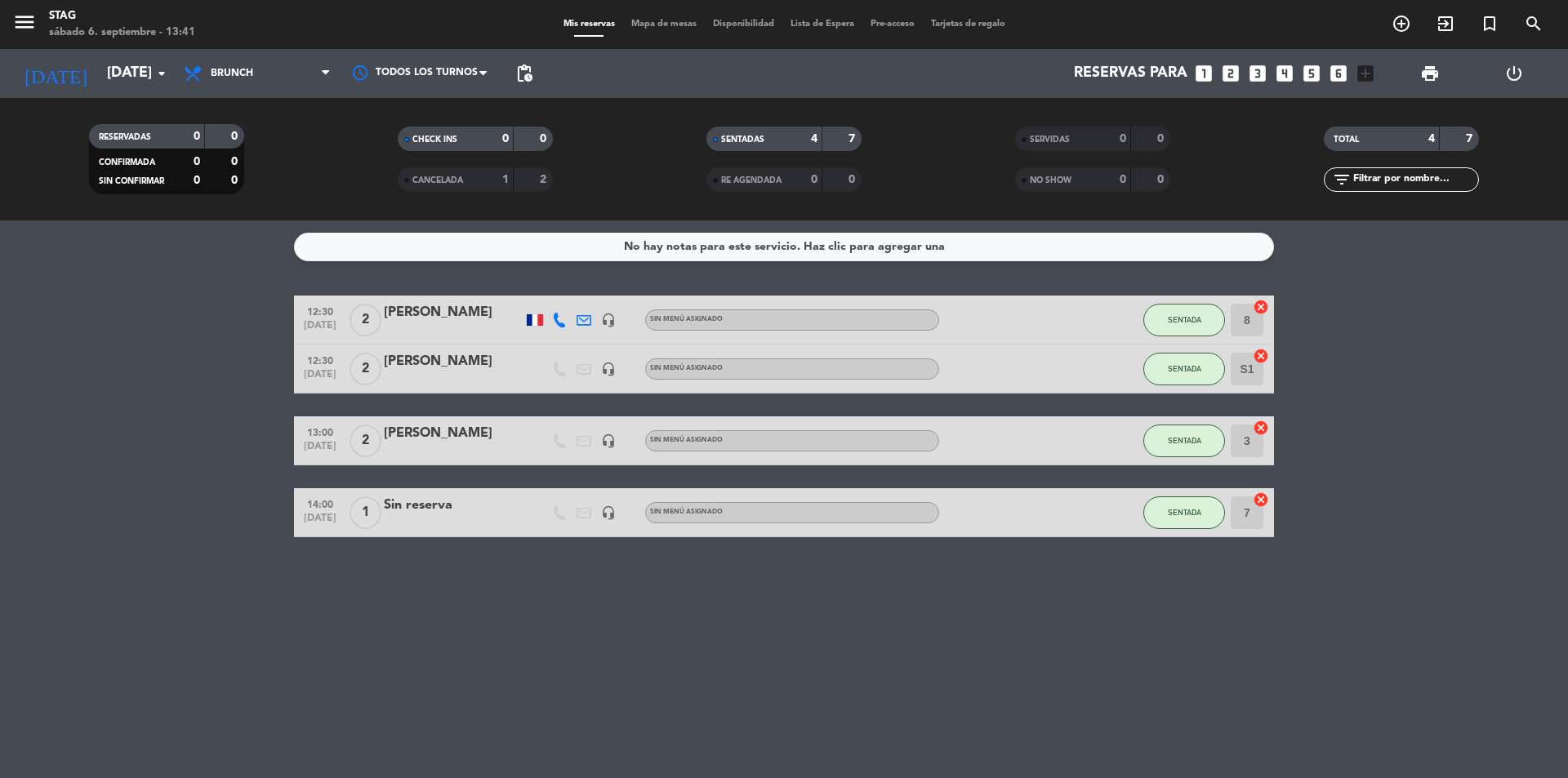
click at [830, 590] on div "No hay notas para este servicio. Haz clic para agregar una 12:30 [DATE] 2 [PERS…" at bounding box center [784, 499] width 1568 height 558
